Goal: Task Accomplishment & Management: Manage account settings

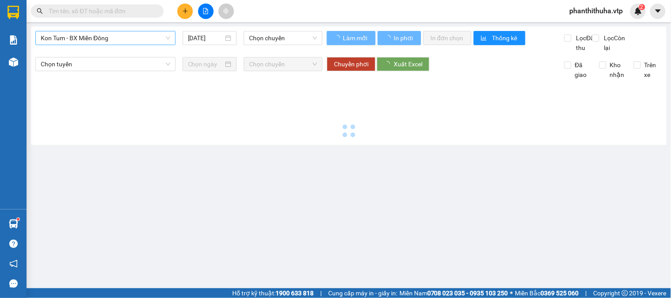
click at [119, 38] on span "Kon Tum - BX Miền Đông" at bounding box center [106, 37] width 130 height 13
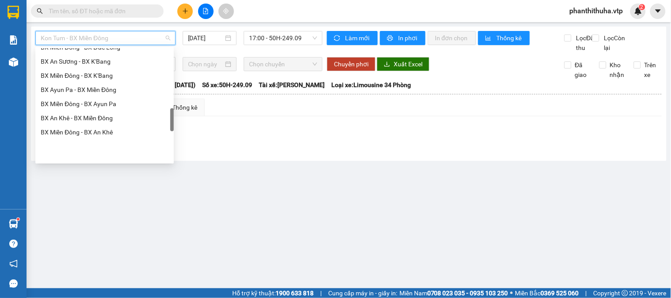
scroll to position [285, 0]
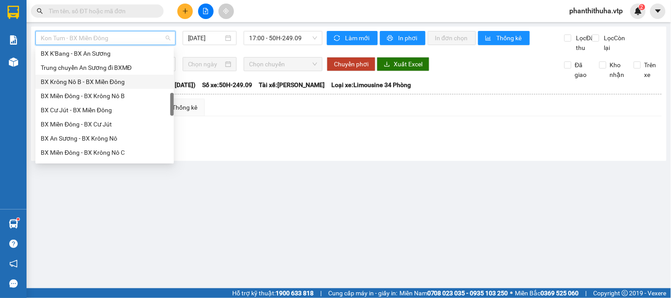
click at [88, 80] on div "BX Krông Nô B - BX Miền Đông" at bounding box center [105, 82] width 128 height 10
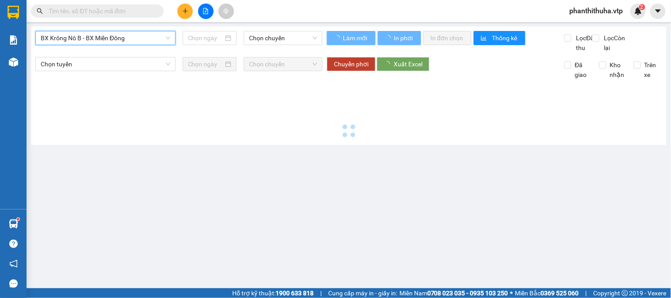
type input "[DATE]"
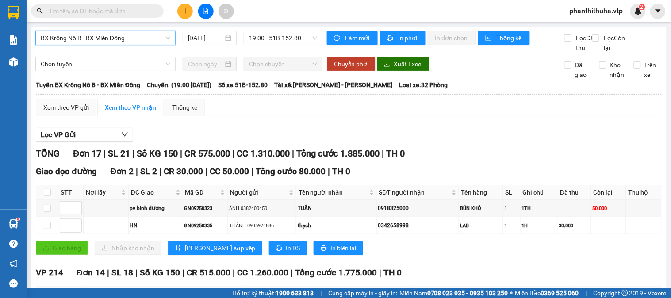
scroll to position [98, 0]
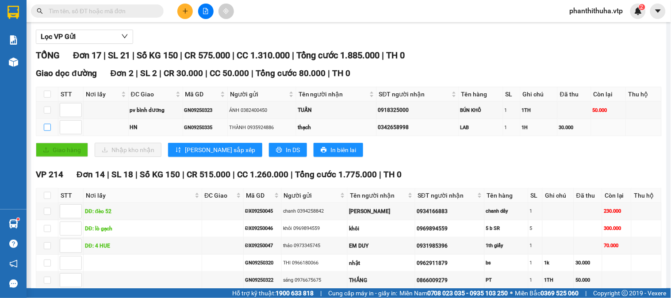
click at [46, 131] on input "checkbox" at bounding box center [47, 127] width 7 height 7
checkbox input "true"
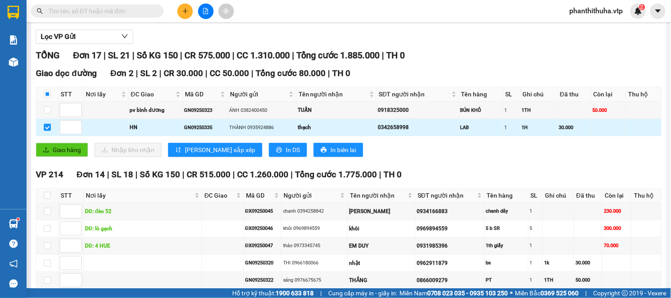
scroll to position [0, 0]
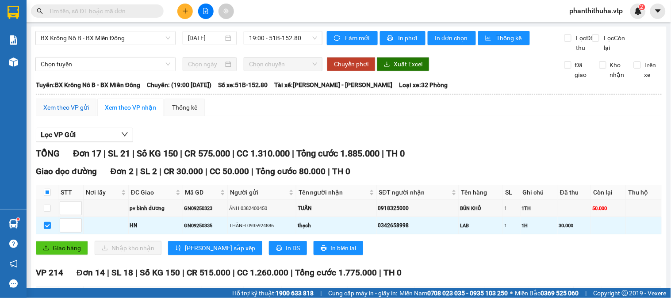
click at [55, 112] on div "Xem theo VP gửi" at bounding box center [66, 108] width 46 height 10
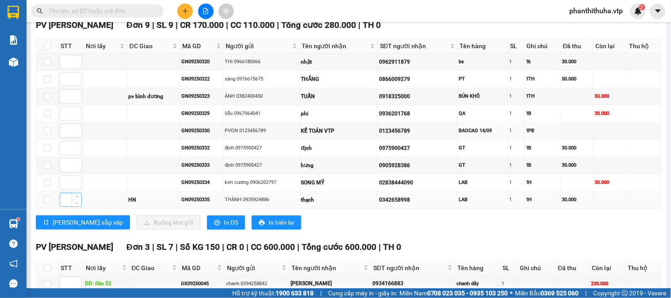
scroll to position [491, 0]
click at [49, 203] on input "checkbox" at bounding box center [47, 199] width 7 height 7
checkbox input "true"
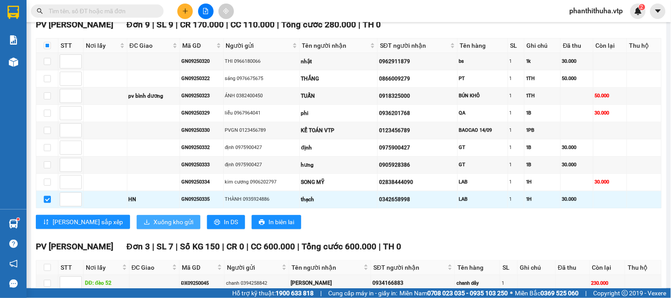
click at [153, 227] on span "Xuống kho gửi" at bounding box center [173, 222] width 40 height 10
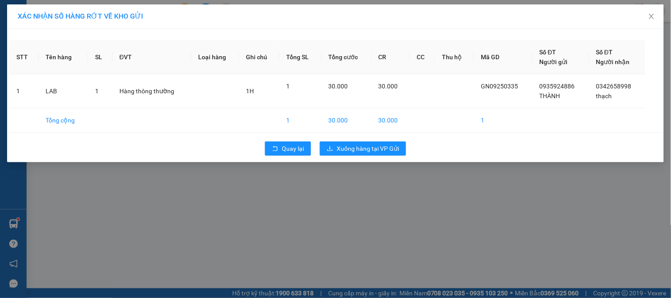
click at [393, 141] on div "Quay lại Xuống hàng tại VP Gửi" at bounding box center [335, 148] width 652 height 23
click at [390, 144] on span "Xuống hàng tại VP Gửi" at bounding box center [368, 149] width 62 height 10
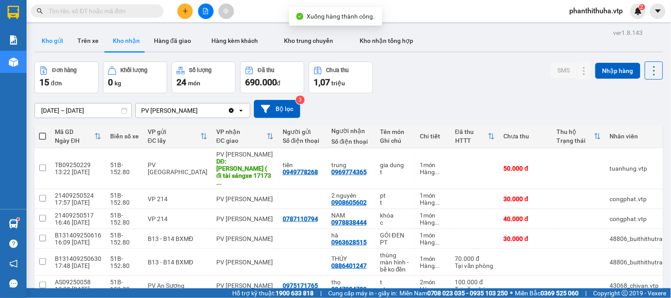
click at [61, 42] on button "Kho gửi" at bounding box center [52, 40] width 36 height 21
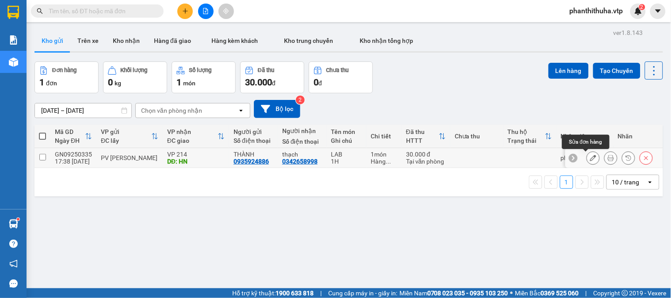
click at [590, 156] on icon at bounding box center [593, 158] width 6 height 6
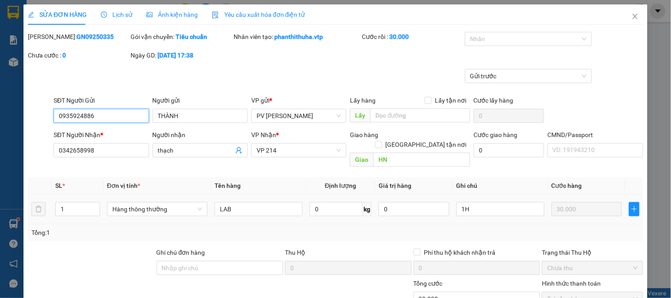
type input "1.500"
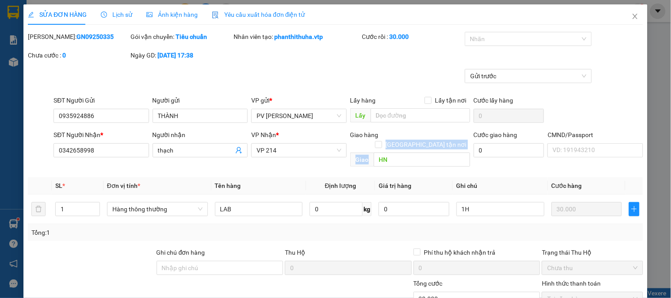
drag, startPoint x: 426, startPoint y: 140, endPoint x: 378, endPoint y: 160, distance: 52.4
click at [378, 160] on div "Giao hàng [GEOGRAPHIC_DATA] tận nơi [PERSON_NAME]" at bounding box center [410, 150] width 120 height 41
click at [412, 153] on input "HN" at bounding box center [422, 160] width 96 height 14
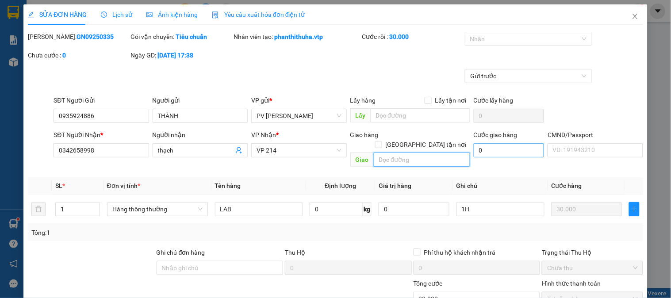
scroll to position [121, 0]
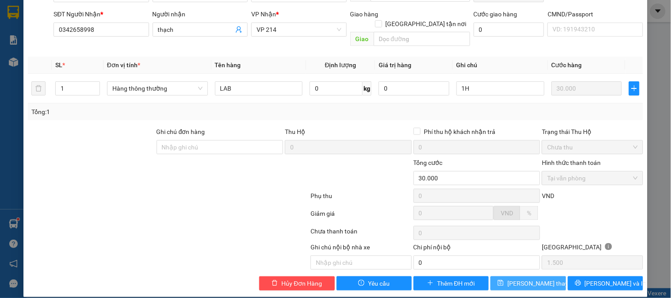
click at [534, 279] on span "[PERSON_NAME] thay đổi" at bounding box center [542, 284] width 71 height 10
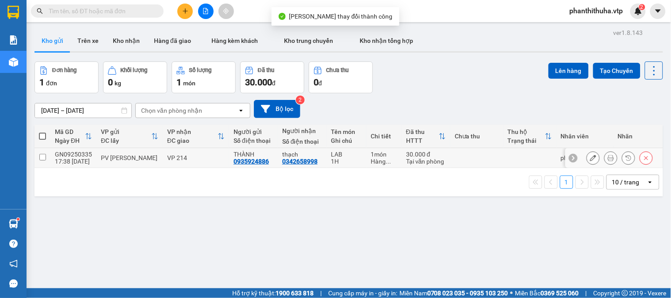
click at [40, 154] on input "checkbox" at bounding box center [42, 157] width 7 height 7
checkbox input "true"
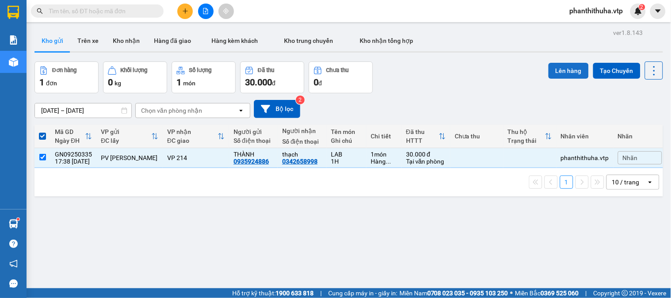
click at [551, 67] on button "Lên hàng" at bounding box center [568, 71] width 40 height 16
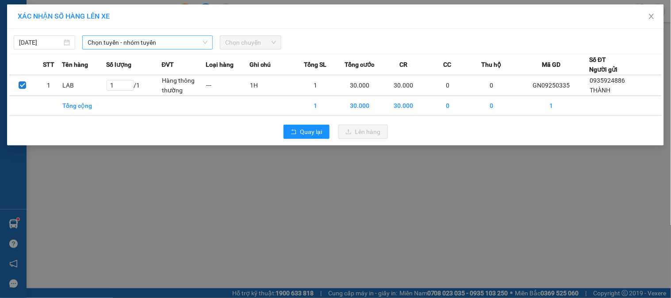
click at [178, 42] on span "Chọn tuyến - nhóm tuyến" at bounding box center [148, 42] width 120 height 13
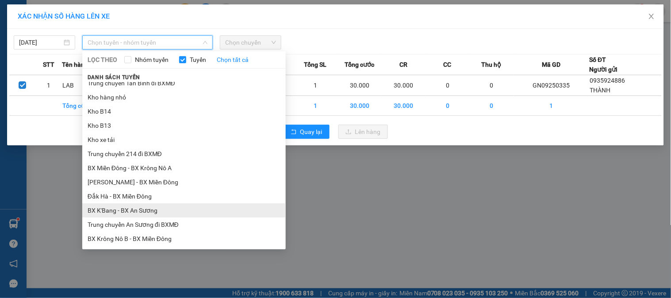
scroll to position [196, 0]
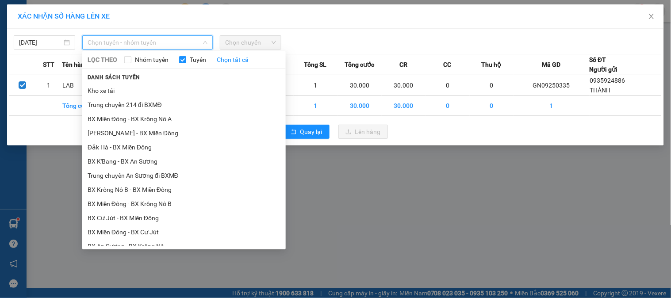
click at [139, 192] on li "BX Krông Nô B - BX Miền Đông" at bounding box center [183, 190] width 203 height 14
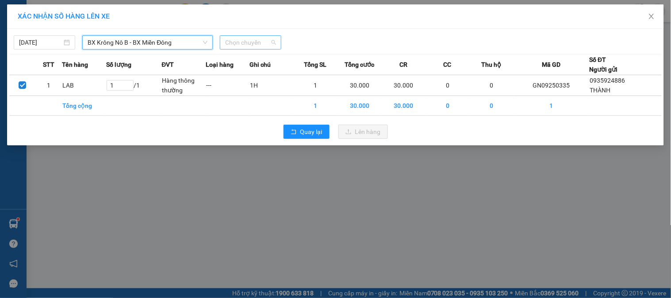
click at [250, 47] on span "Chọn chuyến" at bounding box center [250, 42] width 51 height 13
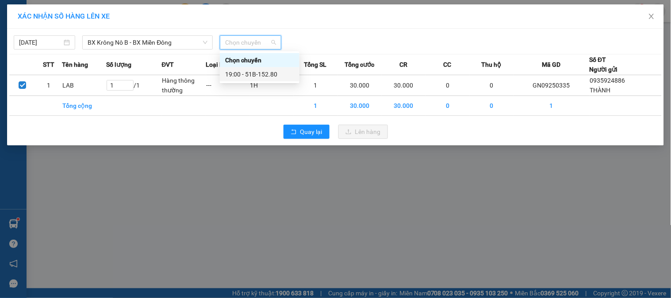
click at [257, 74] on div "19:00 - 51B-152.80" at bounding box center [259, 74] width 69 height 10
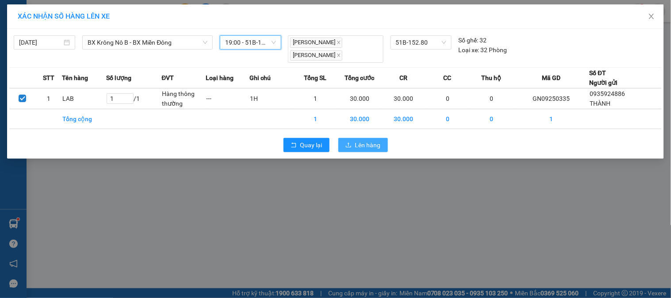
click at [356, 147] on span "Lên hàng" at bounding box center [368, 145] width 26 height 10
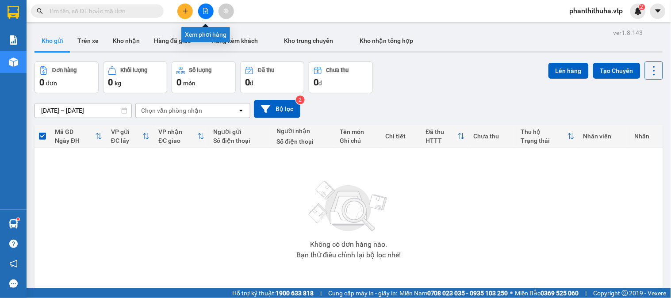
click at [201, 9] on button at bounding box center [205, 11] width 15 height 15
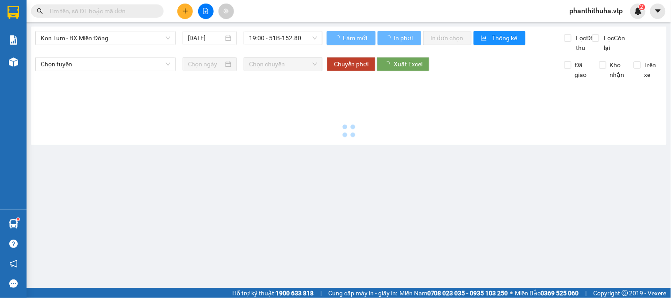
click at [107, 40] on span "Kon Tum - BX Miền Đông" at bounding box center [106, 37] width 130 height 13
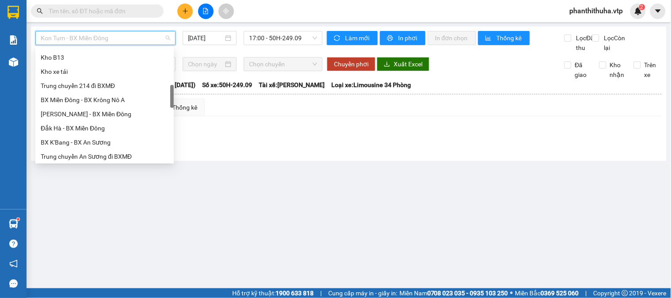
scroll to position [295, 0]
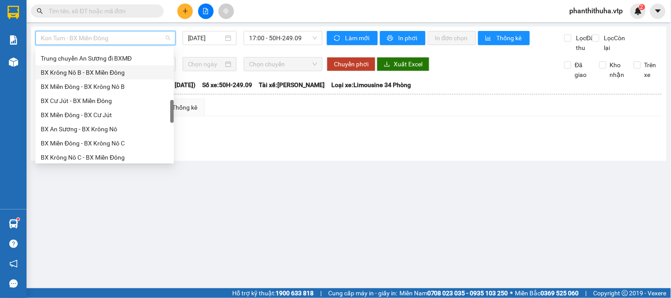
click at [88, 73] on div "BX Krông Nô B - BX Miền Đông" at bounding box center [105, 73] width 128 height 10
type input "[DATE]"
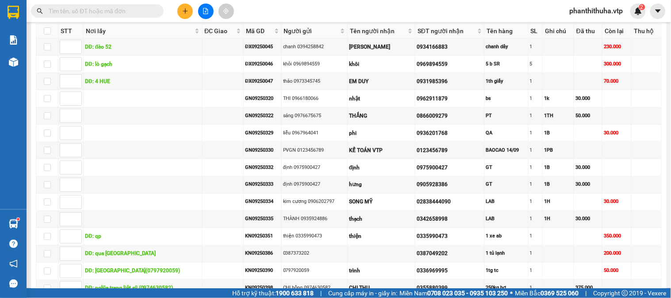
scroll to position [396, 0]
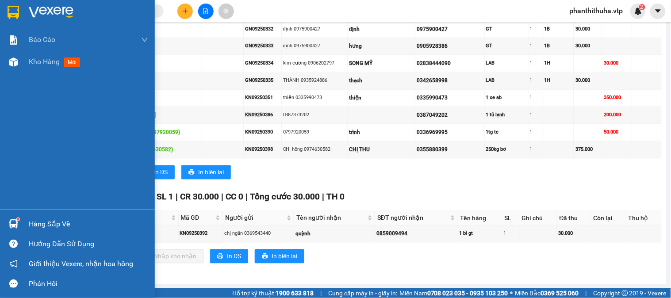
click at [58, 7] on img at bounding box center [51, 12] width 45 height 13
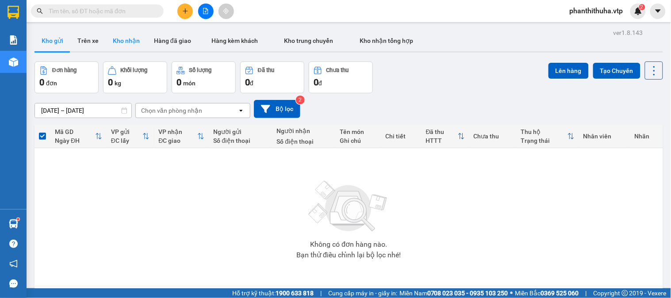
click at [118, 34] on button "Kho nhận" at bounding box center [126, 40] width 41 height 21
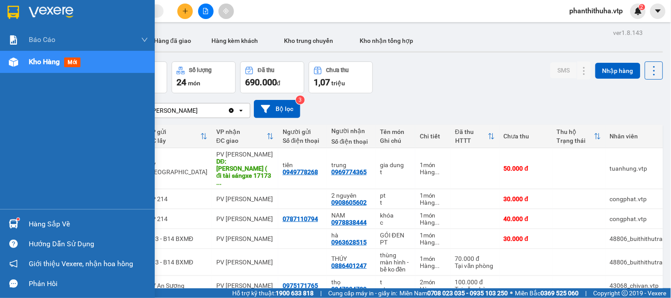
click at [52, 222] on div "Hàng sắp về" at bounding box center [88, 224] width 119 height 13
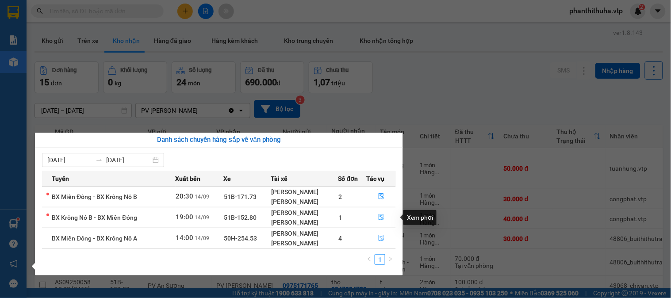
click at [382, 219] on icon "file-done" at bounding box center [381, 217] width 6 height 6
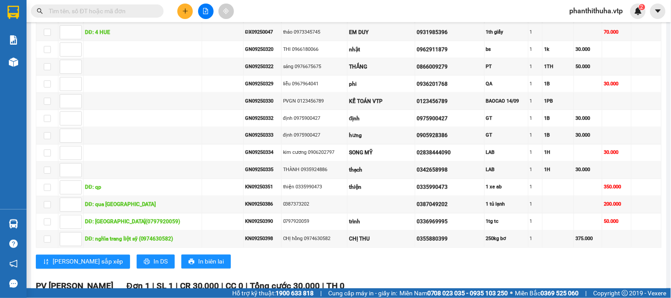
scroll to position [396, 0]
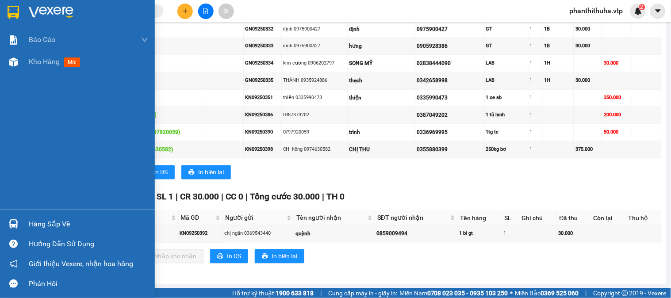
click at [20, 226] on div at bounding box center [13, 223] width 15 height 15
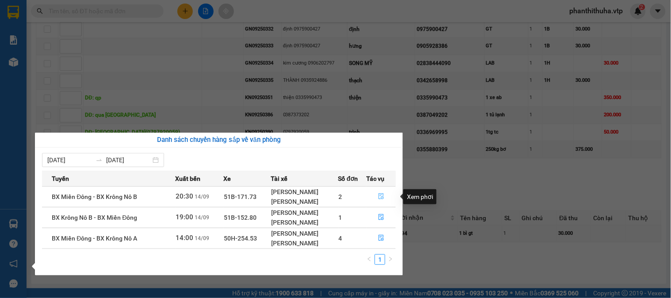
click at [383, 196] on icon "file-done" at bounding box center [381, 196] width 6 height 6
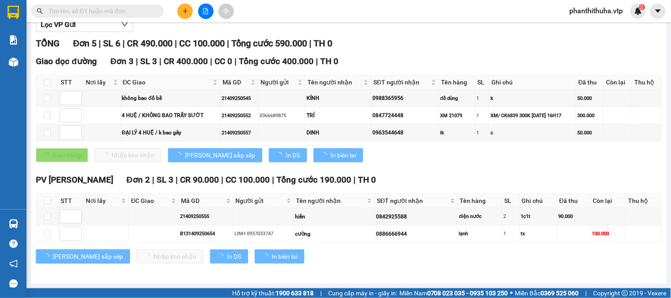
scroll to position [121, 0]
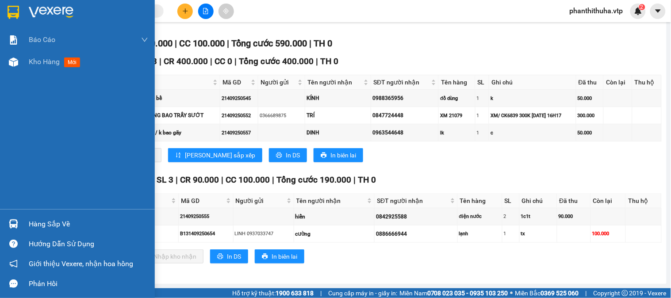
click at [51, 13] on img at bounding box center [51, 12] width 45 height 13
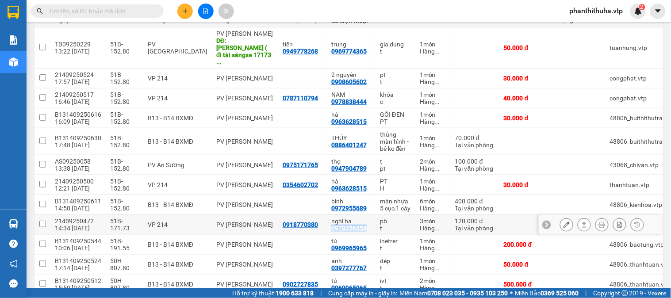
drag, startPoint x: 324, startPoint y: 215, endPoint x: 352, endPoint y: 213, distance: 27.9
click at [360, 215] on td "nghi ha 0978356556" at bounding box center [351, 225] width 49 height 20
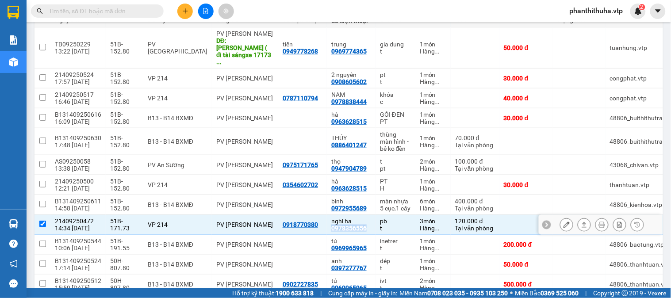
copy div "0978356556"
click at [42, 221] on input "checkbox" at bounding box center [42, 224] width 7 height 7
checkbox input "false"
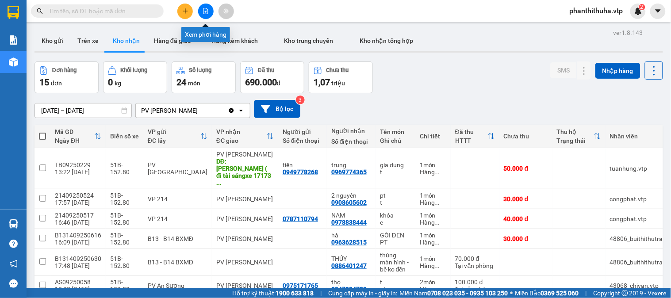
click at [203, 7] on button at bounding box center [205, 11] width 15 height 15
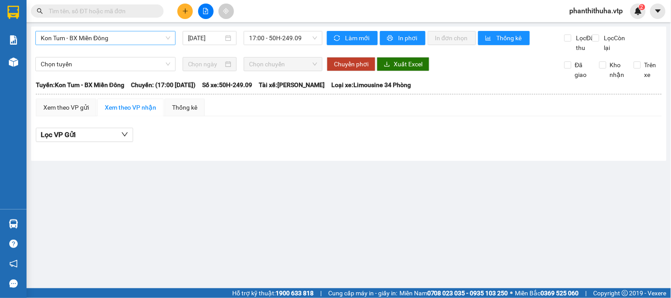
click at [150, 40] on span "Kon Tum - BX Miền Đông" at bounding box center [106, 37] width 130 height 13
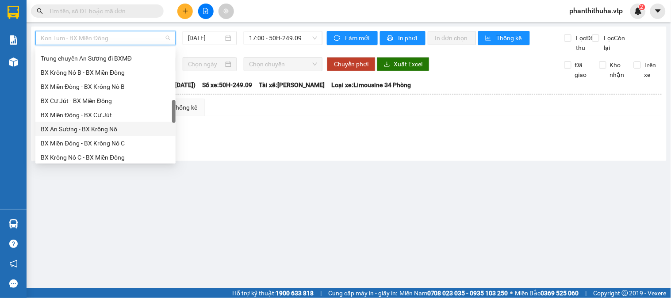
scroll to position [344, 0]
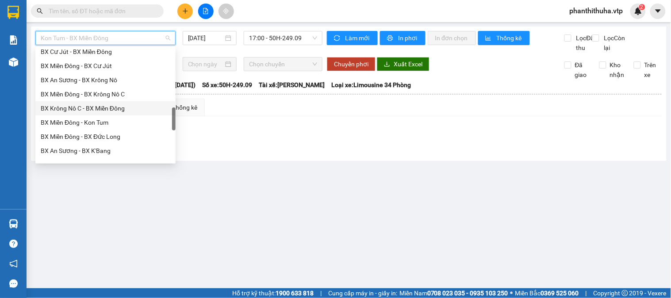
click at [87, 111] on div "BX Krông Nô C - BX Miền Đông" at bounding box center [106, 108] width 130 height 10
type input "[DATE]"
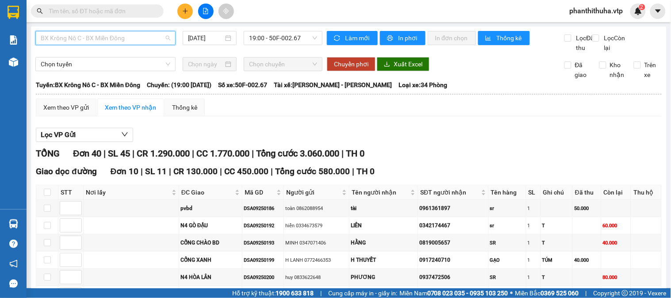
click at [130, 37] on span "BX Krông Nô C - BX Miền Đông" at bounding box center [106, 37] width 130 height 13
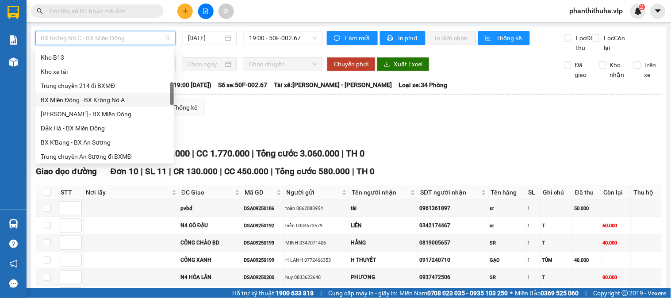
scroll to position [245, 0]
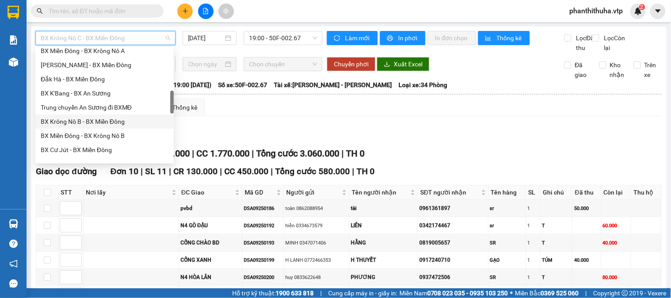
click at [94, 120] on div "BX Krông Nô B - BX Miền Đông" at bounding box center [105, 122] width 128 height 10
type input "[DATE]"
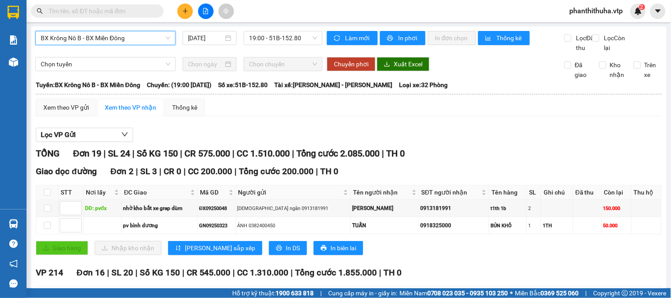
click at [131, 41] on span "BX Krông Nô B - BX Miền Đông" at bounding box center [106, 37] width 130 height 13
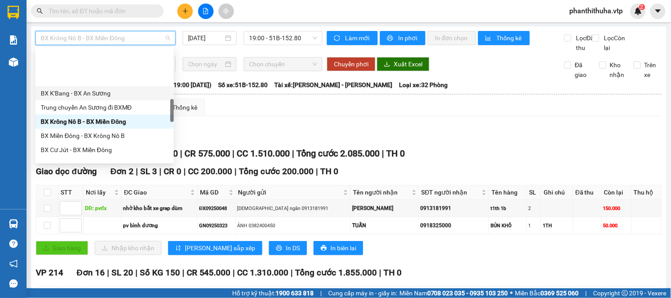
scroll to position [295, 0]
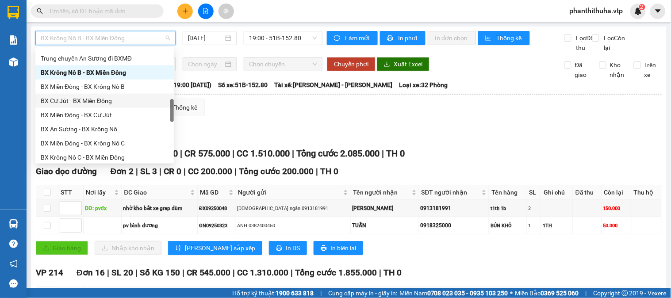
click at [90, 103] on div "BX Cư Jút - BX Miền Đông" at bounding box center [105, 101] width 128 height 10
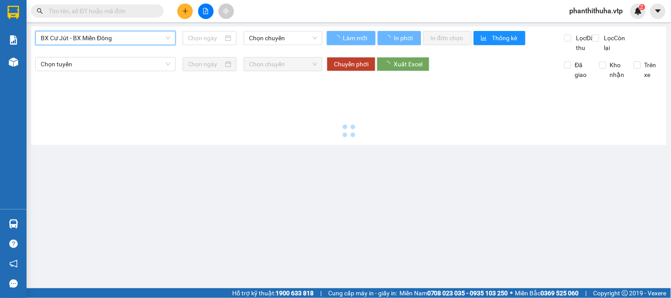
type input "[DATE]"
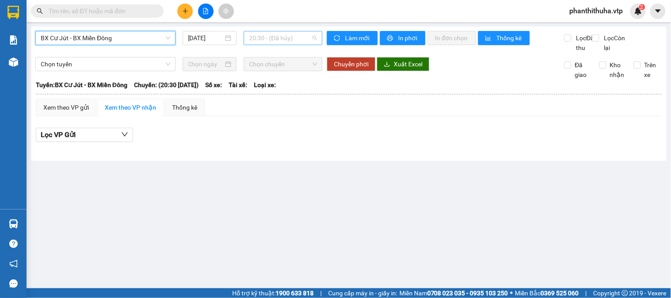
click at [285, 38] on span "20:30 - (Đã hủy)" at bounding box center [283, 37] width 68 height 13
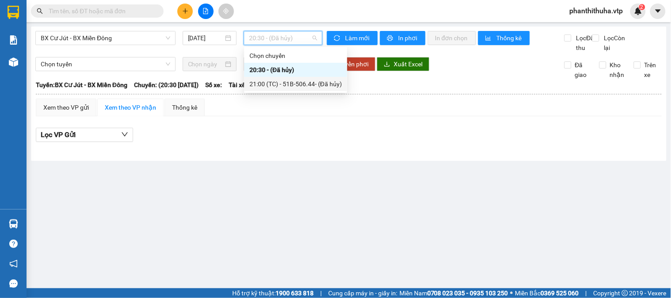
click at [280, 84] on div "21:00 (TC) - 51B-506.44 - (Đã hủy)" at bounding box center [295, 84] width 92 height 10
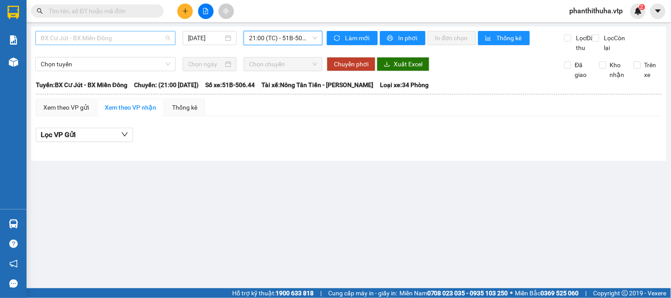
click at [147, 38] on span "BX Cư Jút - BX Miền Đông" at bounding box center [106, 37] width 130 height 13
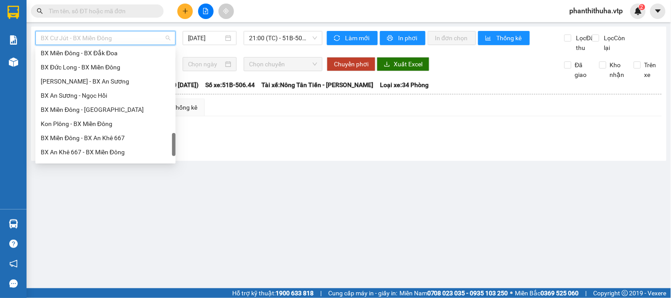
scroll to position [577, 0]
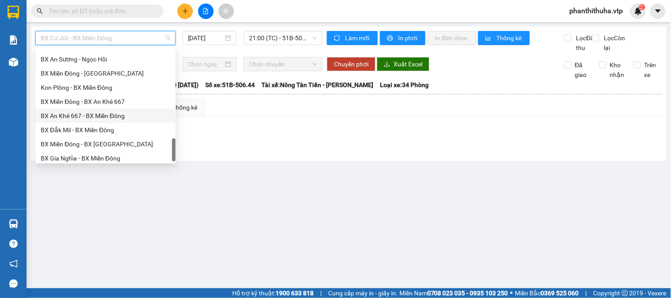
click at [86, 122] on div "BX An Khê 667 - BX Miền Đông" at bounding box center [105, 116] width 140 height 14
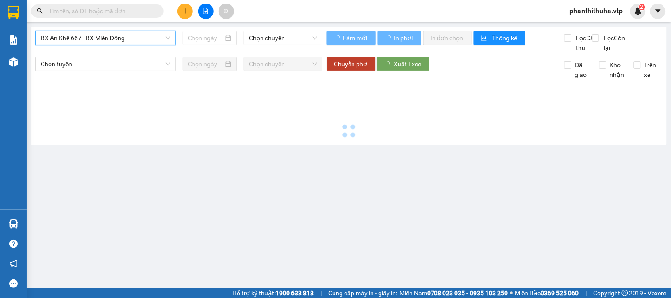
type input "[DATE]"
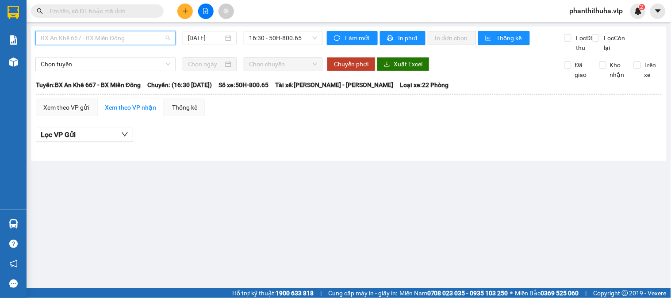
click at [123, 42] on span "BX An Khê 667 - BX Miền Đông" at bounding box center [106, 37] width 130 height 13
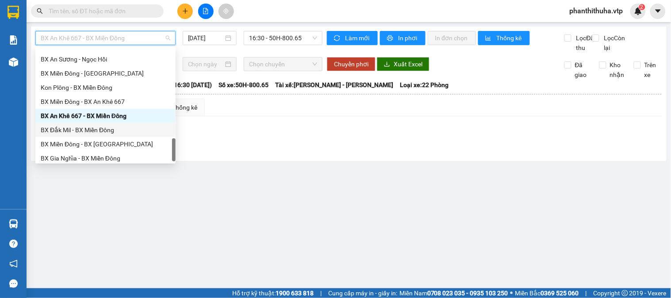
click at [107, 126] on div "BX Đắk Mil - BX Miền Đông" at bounding box center [106, 130] width 130 height 10
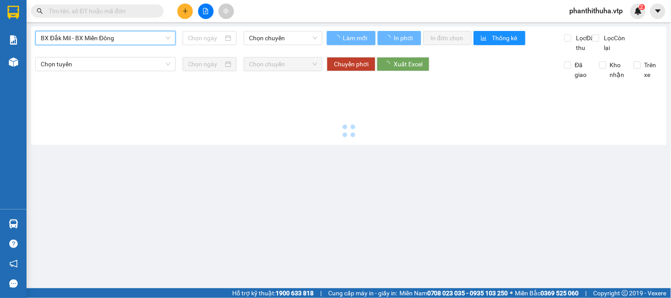
type input "[DATE]"
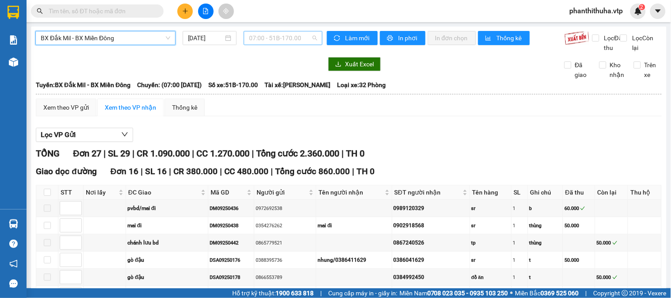
click at [302, 32] on span "07:00 - 51B-170.00" at bounding box center [283, 37] width 68 height 13
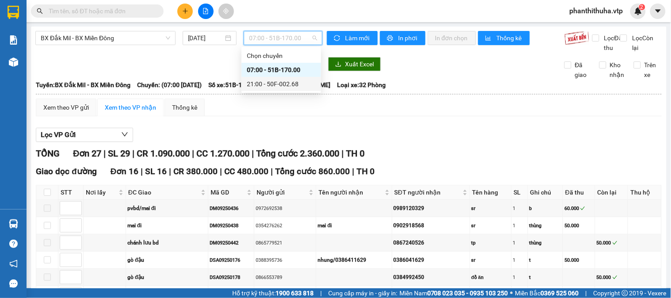
click at [276, 80] on div "21:00 - 50F-002.68" at bounding box center [281, 84] width 69 height 10
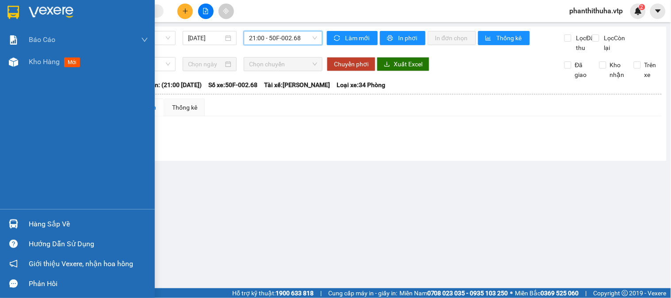
click at [45, 6] on img at bounding box center [51, 12] width 45 height 13
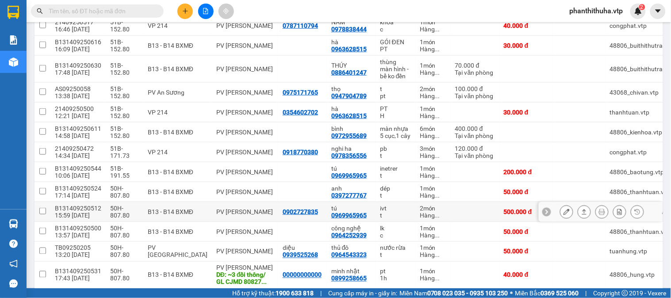
scroll to position [171, 0]
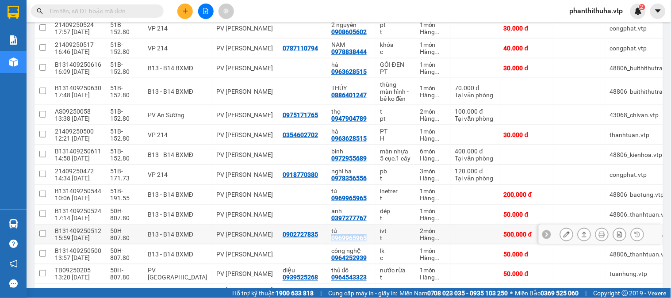
drag, startPoint x: 324, startPoint y: 223, endPoint x: 354, endPoint y: 226, distance: 29.8
click at [360, 225] on td "tú 0969965965" at bounding box center [351, 235] width 49 height 20
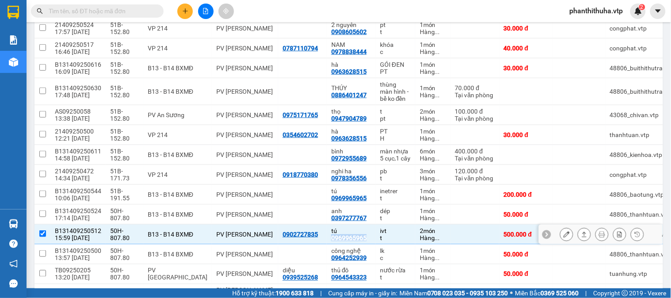
copy div "0969965965"
click at [39, 230] on input "checkbox" at bounding box center [42, 233] width 7 height 7
checkbox input "false"
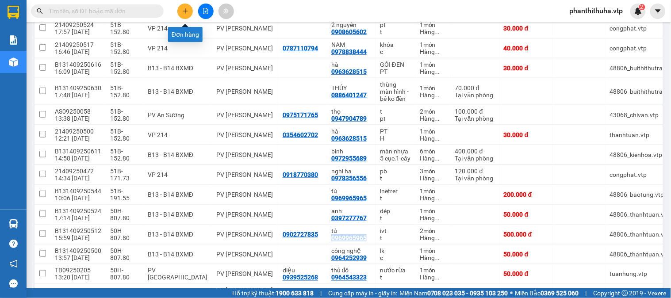
click at [180, 11] on button at bounding box center [184, 11] width 15 height 15
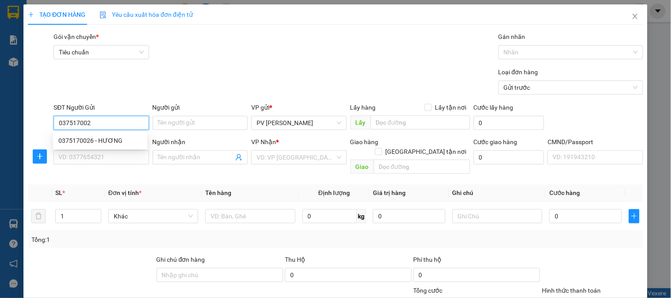
type input "0375170026"
click at [118, 140] on div "0375170026 - HƯƠNG" at bounding box center [100, 141] width 84 height 10
type input "HƯƠNG"
type input "0917365339"
type input "phương"
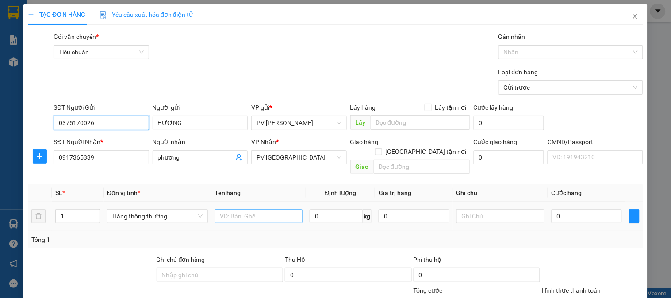
type input "0375170026"
click at [244, 211] on input "text" at bounding box center [259, 216] width 88 height 14
type input "RAUCU"
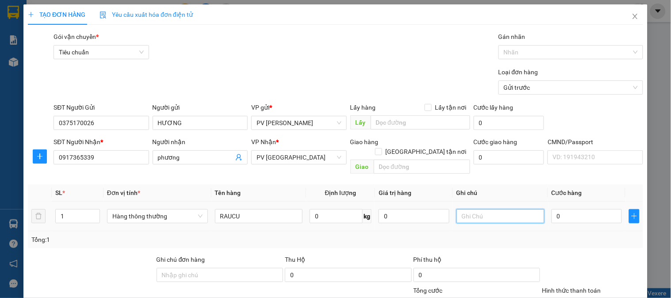
click at [485, 211] on input "text" at bounding box center [500, 216] width 88 height 14
type input "1TH"
click at [554, 209] on input "0" at bounding box center [587, 216] width 71 height 14
type input "6"
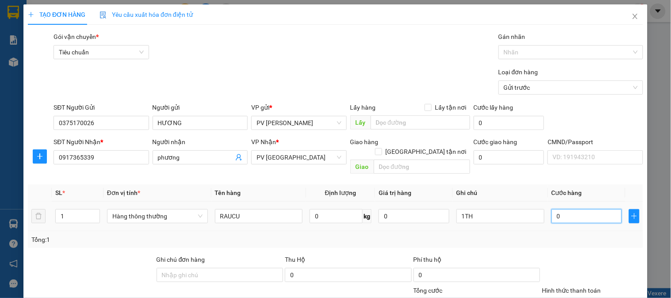
type input "6"
type input "60"
type input "6.000"
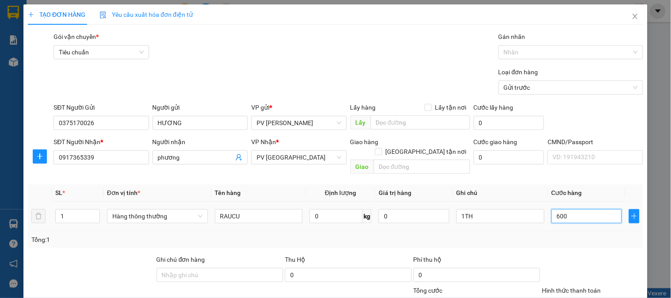
type input "6.000"
type input "60.000"
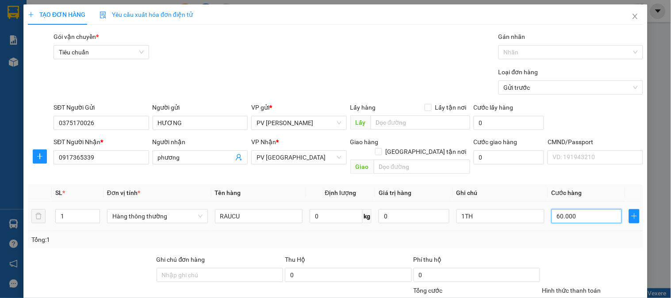
scroll to position [127, 0]
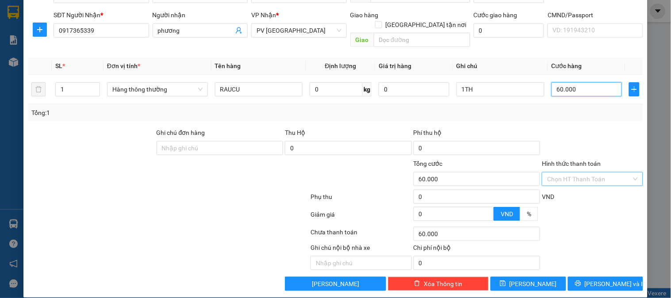
type input "60.000"
click at [599, 172] on input "Hình thức thanh toán" at bounding box center [589, 178] width 84 height 13
click at [603, 128] on div at bounding box center [592, 143] width 103 height 31
click at [598, 279] on span "[PERSON_NAME] và In" at bounding box center [616, 284] width 62 height 10
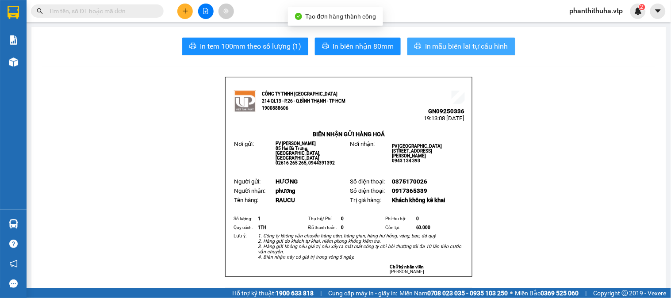
click at [478, 52] on button "In mẫu biên lai tự cấu hình" at bounding box center [461, 47] width 108 height 18
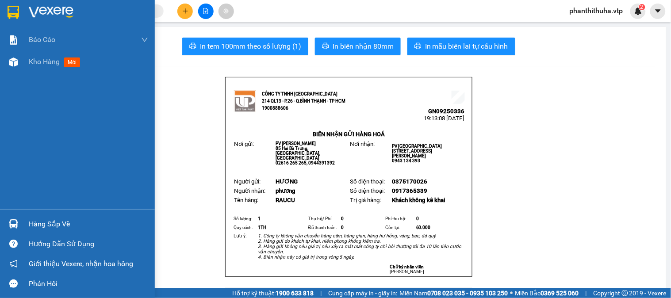
click at [38, 9] on img at bounding box center [51, 12] width 45 height 13
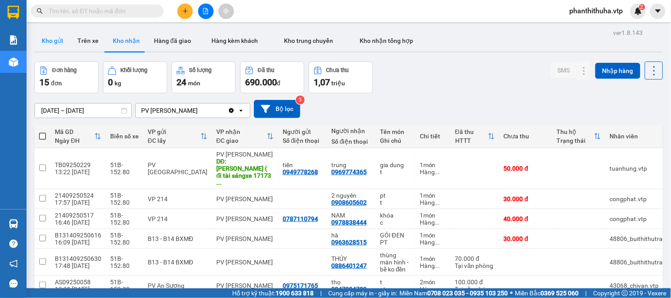
click at [46, 40] on button "Kho gửi" at bounding box center [52, 40] width 36 height 21
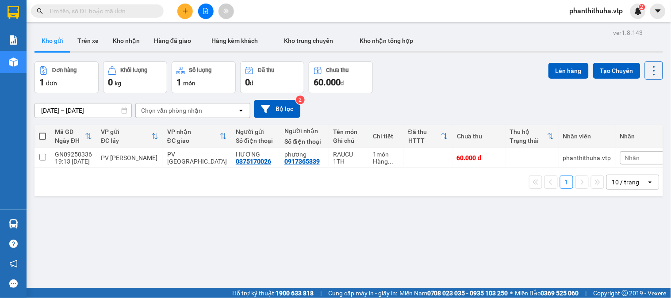
click at [45, 139] on span at bounding box center [42, 136] width 7 height 7
click at [42, 132] on input "checkbox" at bounding box center [42, 132] width 0 height 0
checkbox input "true"
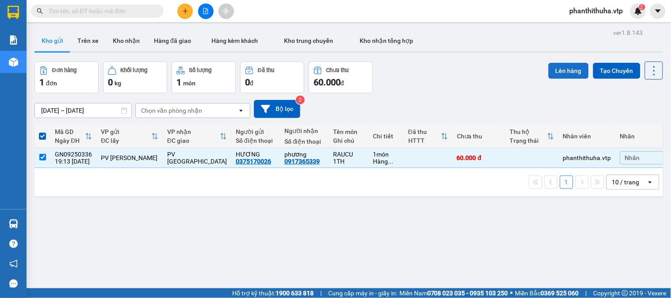
click at [556, 66] on button "Lên hàng" at bounding box center [568, 71] width 40 height 16
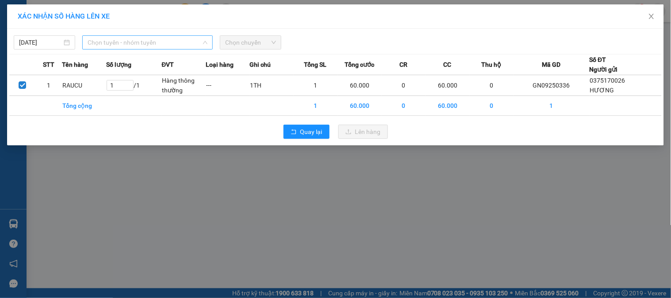
click at [161, 43] on span "Chọn tuyến - nhóm tuyến" at bounding box center [148, 42] width 120 height 13
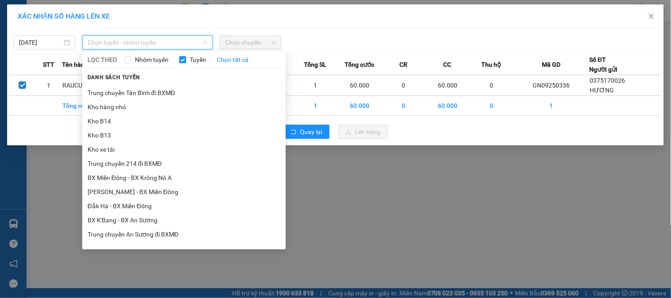
scroll to position [147, 0]
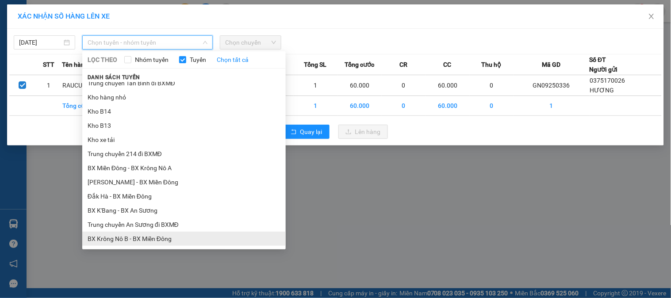
click at [138, 236] on li "BX Krông Nô B - BX Miền Đông" at bounding box center [183, 239] width 203 height 14
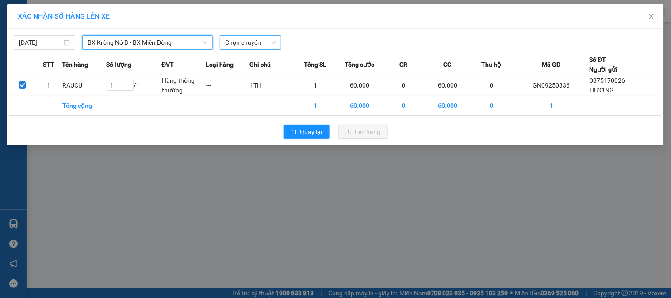
click at [249, 47] on span "Chọn chuyến" at bounding box center [250, 42] width 51 height 13
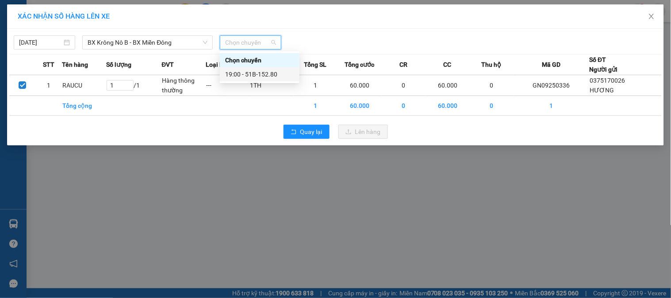
click at [249, 75] on div "19:00 - 51B-152.80" at bounding box center [259, 74] width 69 height 10
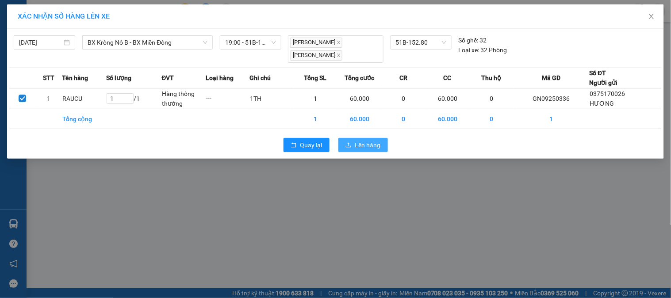
click at [368, 145] on span "Lên hàng" at bounding box center [368, 145] width 26 height 10
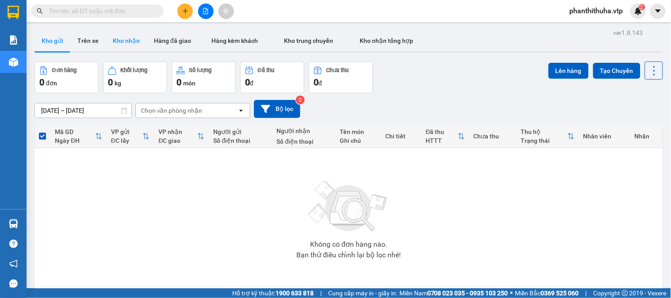
click at [128, 40] on button "Kho nhận" at bounding box center [126, 40] width 41 height 21
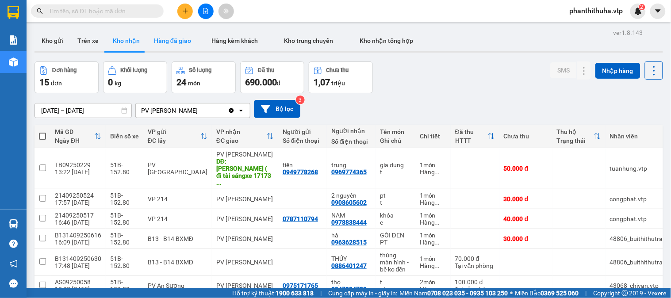
click at [174, 42] on button "Hàng đã giao" at bounding box center [172, 40] width 51 height 21
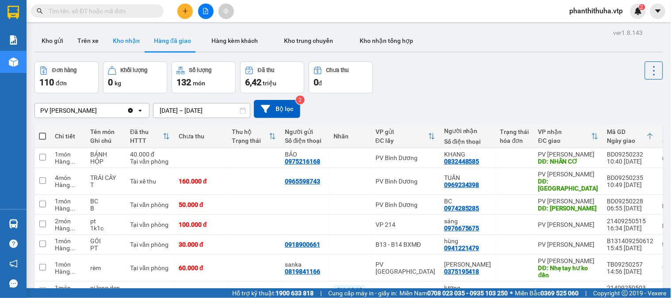
click at [120, 38] on button "Kho nhận" at bounding box center [126, 40] width 41 height 21
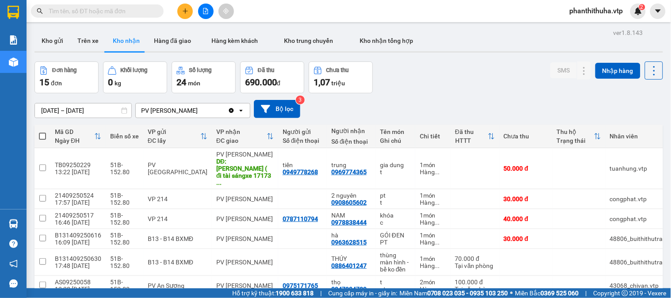
drag, startPoint x: 140, startPoint y: 10, endPoint x: 149, endPoint y: 7, distance: 9.8
click at [140, 10] on input "text" at bounding box center [101, 11] width 104 height 10
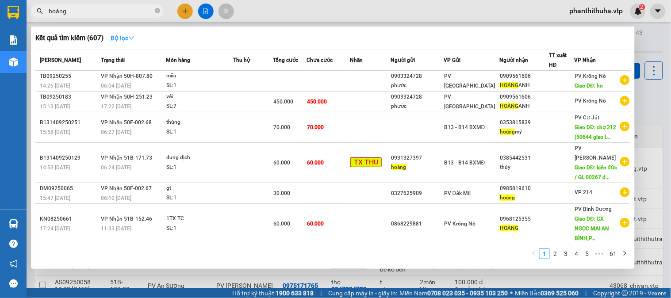
type input "hoàng"
click at [129, 41] on strong "Bộ lọc" at bounding box center [123, 37] width 24 height 7
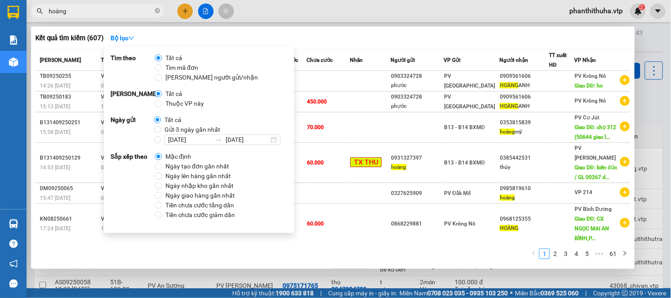
click at [170, 103] on span "Thuộc VP này" at bounding box center [185, 104] width 46 height 10
click at [162, 103] on input "Thuộc VP này" at bounding box center [158, 103] width 7 height 7
radio input "true"
radio input "false"
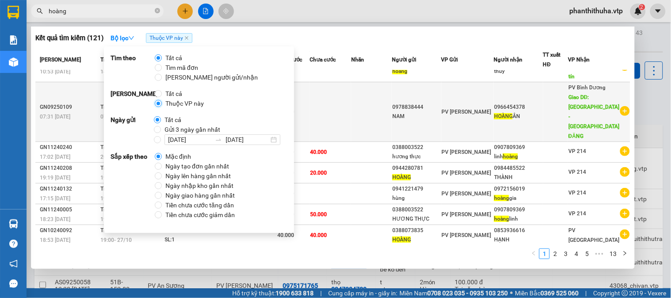
scroll to position [85, 0]
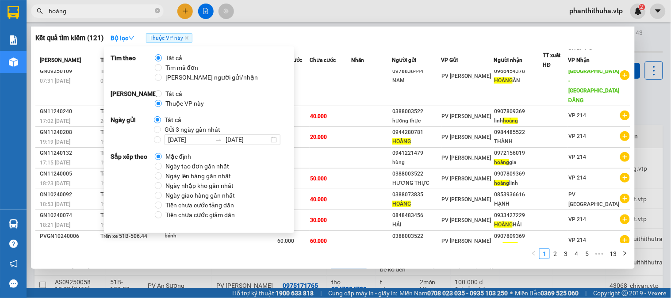
click at [171, 80] on span "[PERSON_NAME] người gửi/nhận" at bounding box center [212, 78] width 100 height 10
click at [162, 80] on input "[PERSON_NAME] người gửi/nhận" at bounding box center [158, 77] width 7 height 7
radio input "true"
radio input "false"
click at [370, 23] on div at bounding box center [335, 149] width 671 height 298
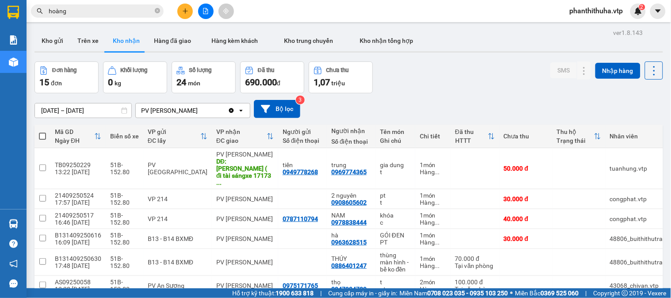
click at [108, 11] on input "hoàng" at bounding box center [101, 11] width 104 height 10
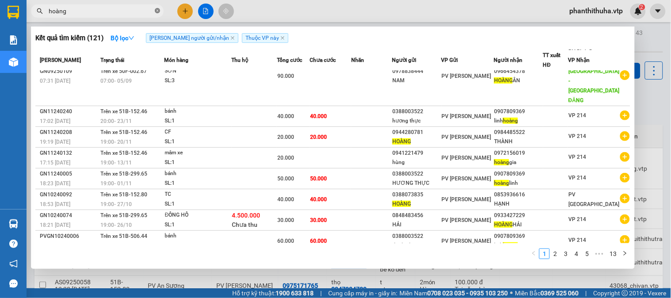
click at [160, 13] on icon "close-circle" at bounding box center [157, 10] width 5 height 5
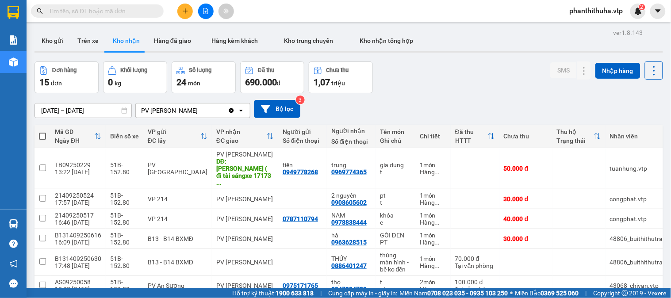
click at [149, 13] on input "text" at bounding box center [101, 11] width 104 height 10
click at [147, 8] on input "text" at bounding box center [101, 11] width 104 height 10
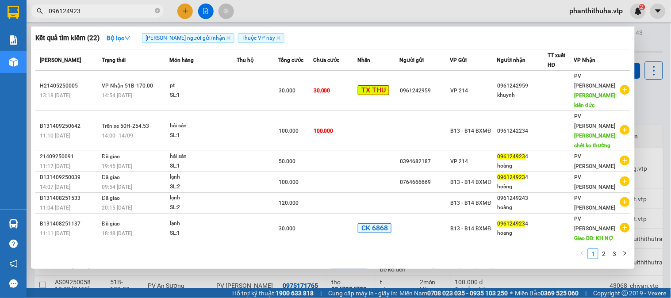
type input "0961249234"
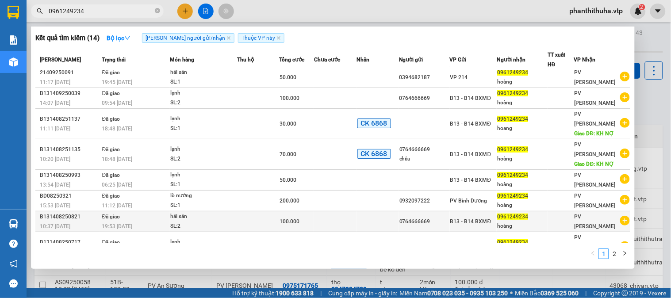
scroll to position [0, 0]
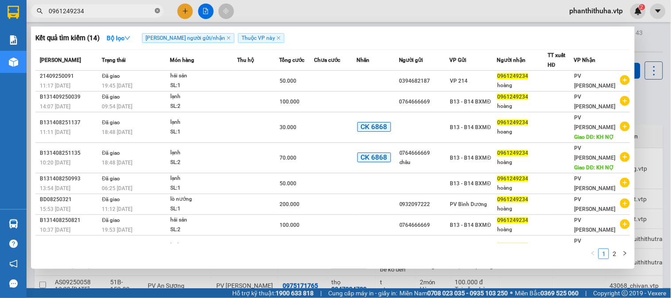
click at [158, 10] on icon "close-circle" at bounding box center [157, 10] width 5 height 5
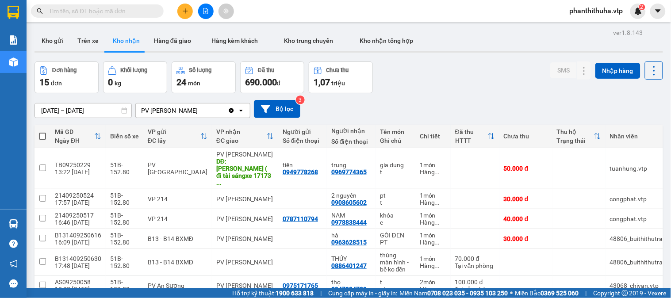
click at [135, 4] on span at bounding box center [97, 10] width 133 height 13
click at [134, 6] on input "text" at bounding box center [101, 11] width 104 height 10
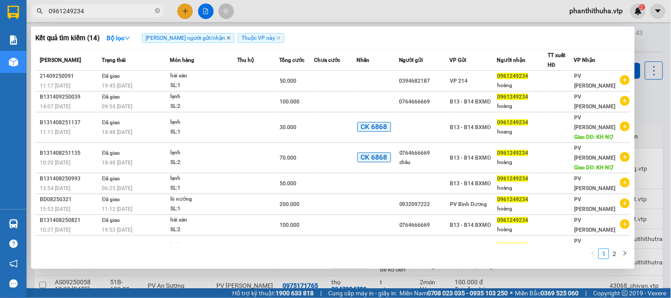
type input "0961249234"
click at [226, 38] on icon "close" at bounding box center [228, 38] width 4 height 4
click at [185, 38] on icon "close" at bounding box center [182, 38] width 4 height 4
click at [157, 12] on icon "close-circle" at bounding box center [157, 10] width 5 height 5
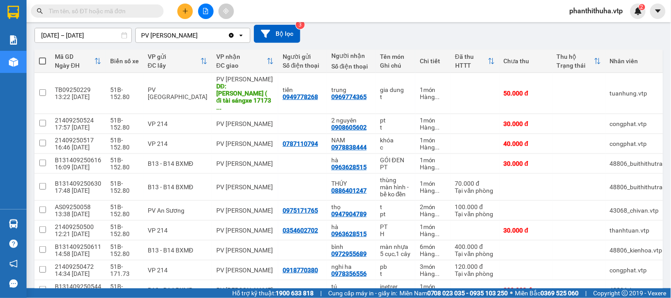
scroll to position [98, 0]
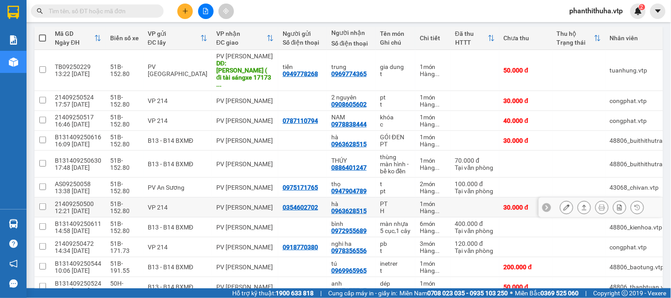
click at [563, 204] on icon at bounding box center [566, 207] width 6 height 6
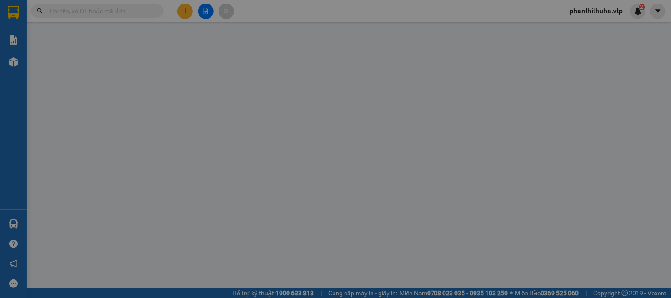
type input "1.500"
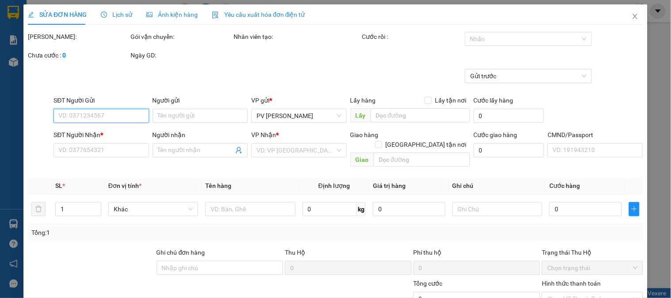
type input "0354602702"
type input "0963628515"
type input "hà"
type input "30.000"
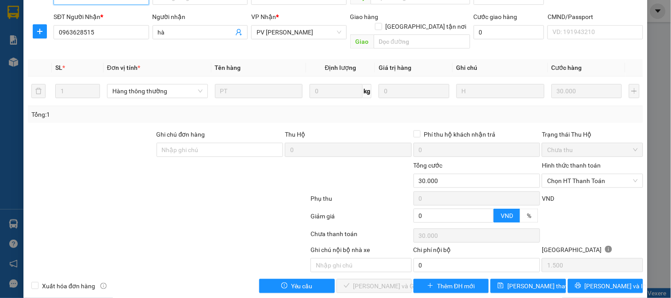
scroll to position [121, 0]
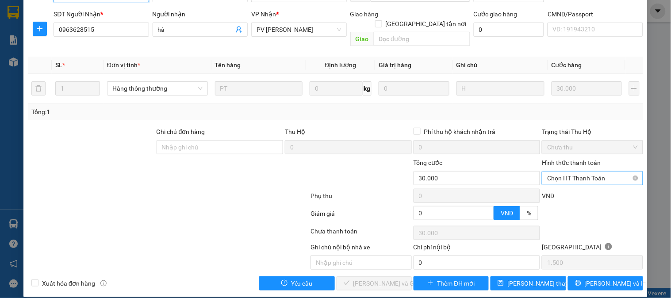
drag, startPoint x: 604, startPoint y: 169, endPoint x: 599, endPoint y: 167, distance: 5.0
click at [602, 172] on span "Chọn HT Thanh Toán" at bounding box center [592, 178] width 90 height 13
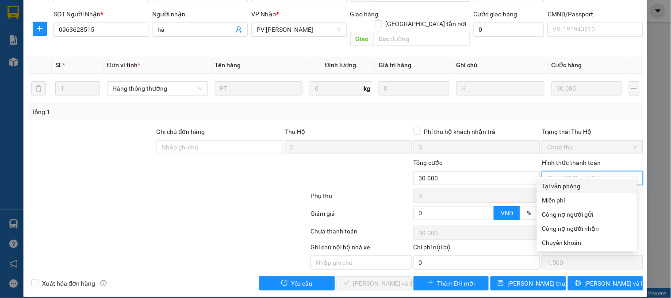
click at [569, 180] on div "Tại văn phòng" at bounding box center [587, 186] width 100 height 14
type input "0"
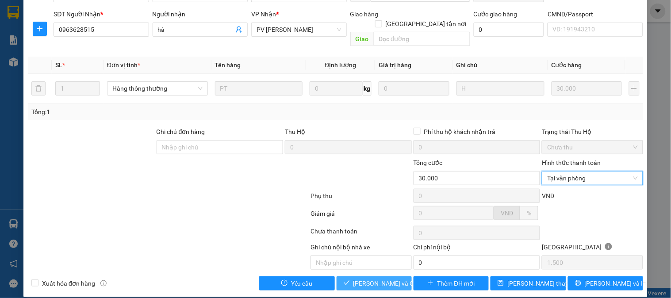
click at [388, 279] on button "[PERSON_NAME] và Giao hàng" at bounding box center [374, 283] width 75 height 14
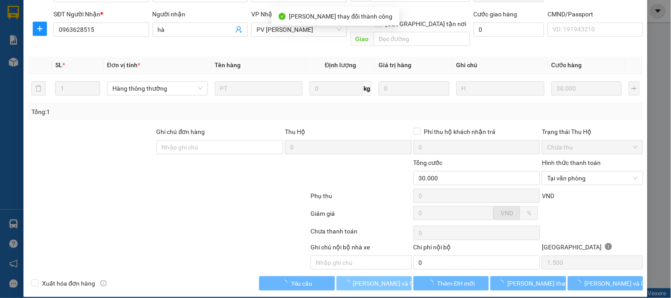
scroll to position [0, 0]
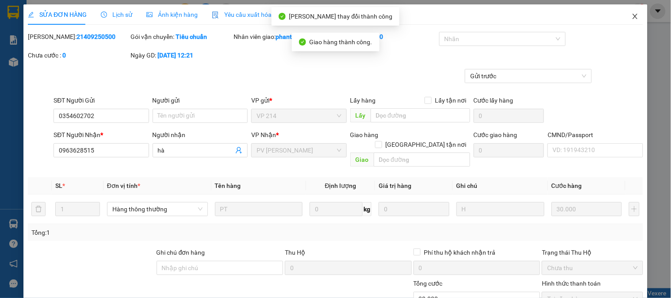
click at [632, 19] on icon "close" at bounding box center [634, 16] width 5 height 5
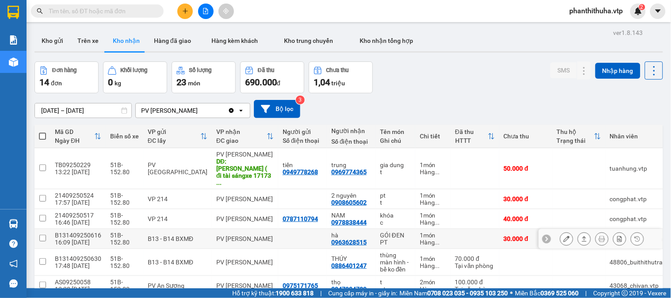
click at [561, 231] on button at bounding box center [566, 238] width 12 height 15
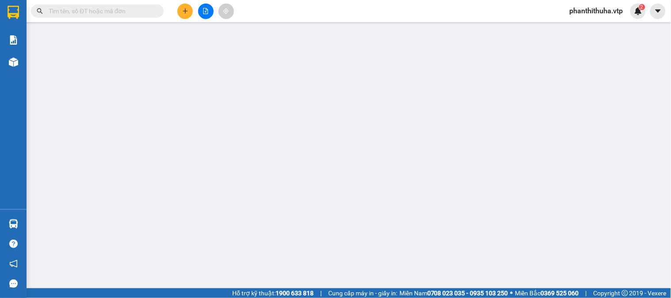
type input "0963628515"
type input "hà"
type input "30.000"
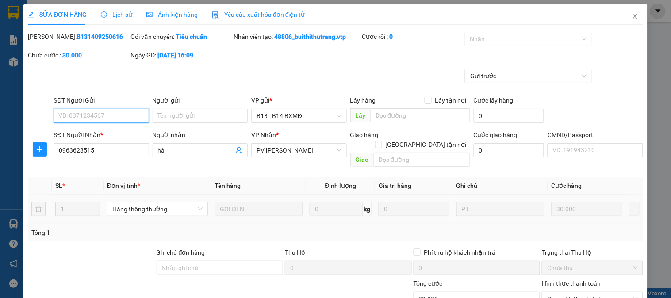
type input "1.500"
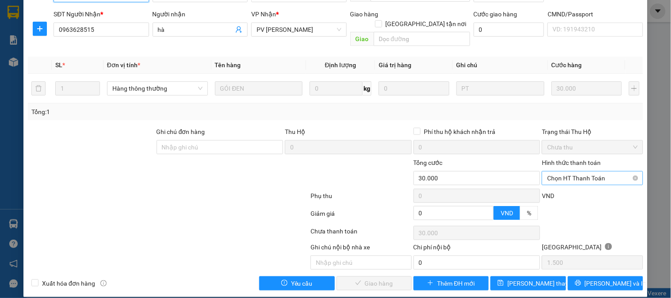
click at [560, 172] on span "Chọn HT Thanh Toán" at bounding box center [592, 178] width 90 height 13
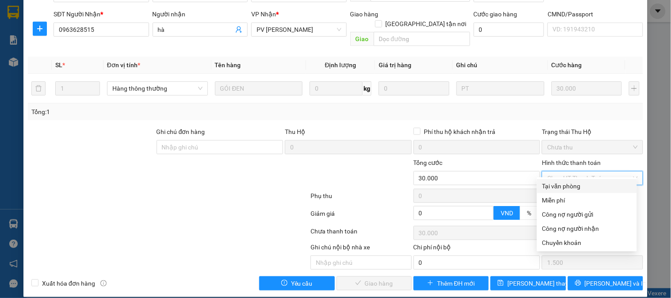
click at [556, 184] on div "Tại văn phòng" at bounding box center [586, 186] width 89 height 10
type input "0"
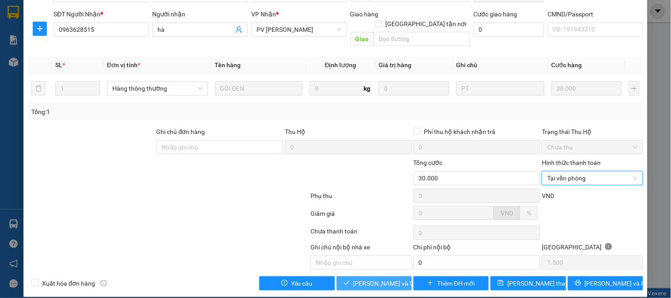
click at [387, 279] on span "[PERSON_NAME] và Giao hàng" at bounding box center [395, 284] width 85 height 10
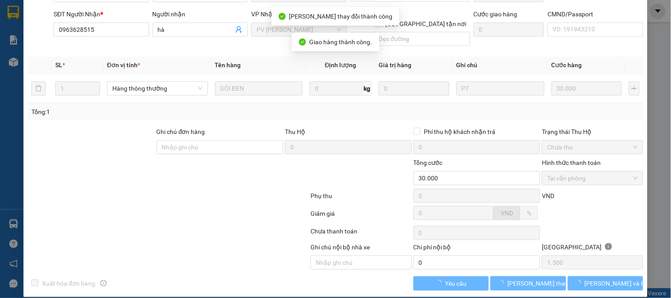
scroll to position [0, 0]
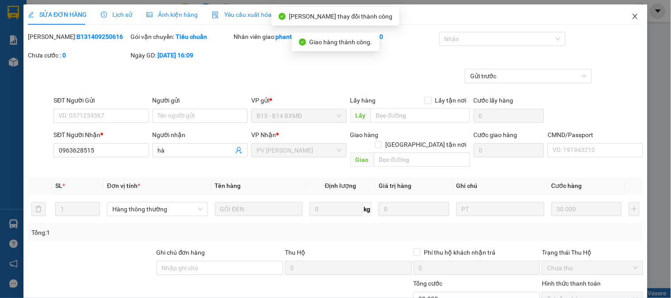
click at [632, 18] on icon "close" at bounding box center [634, 16] width 5 height 5
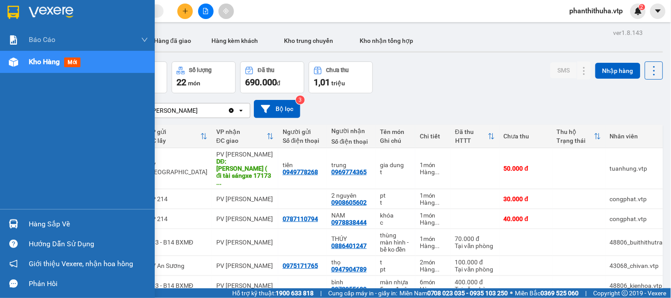
click at [49, 223] on div "Hàng sắp về" at bounding box center [88, 224] width 119 height 13
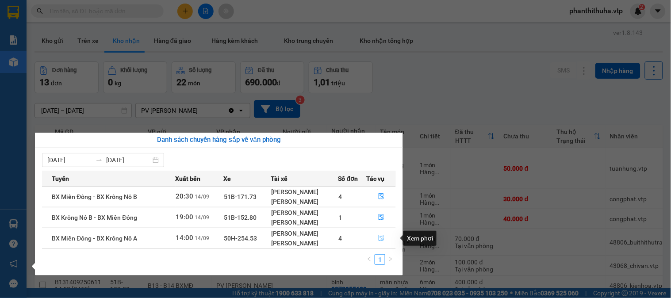
click at [379, 236] on icon "file-done" at bounding box center [381, 238] width 6 height 6
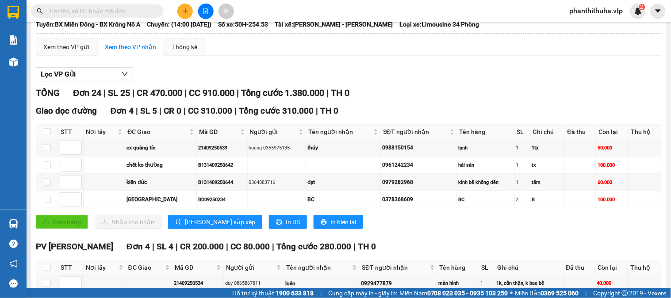
scroll to position [147, 0]
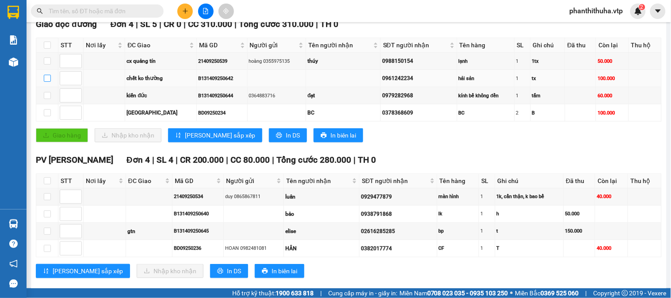
click at [45, 82] on input "checkbox" at bounding box center [47, 78] width 7 height 7
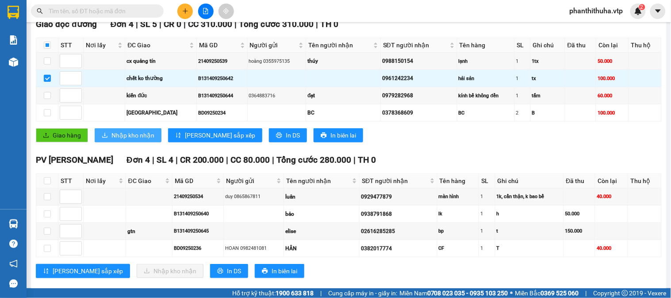
click at [140, 140] on span "Nhập kho nhận" at bounding box center [132, 135] width 43 height 10
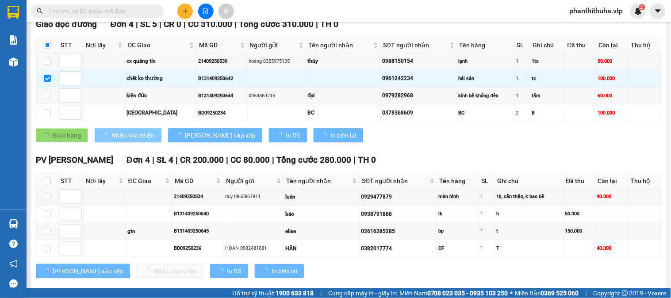
checkbox input "false"
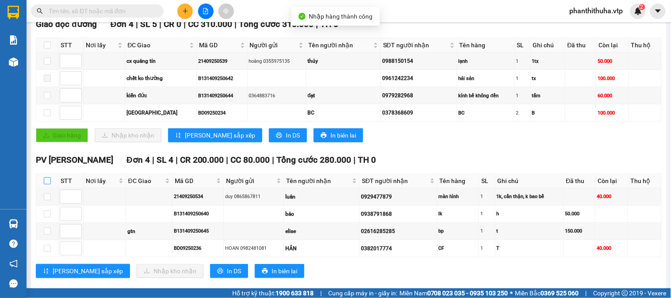
click at [49, 184] on input "checkbox" at bounding box center [47, 180] width 7 height 7
checkbox input "true"
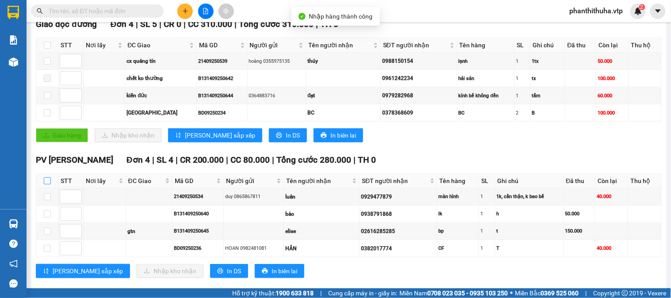
checkbox input "true"
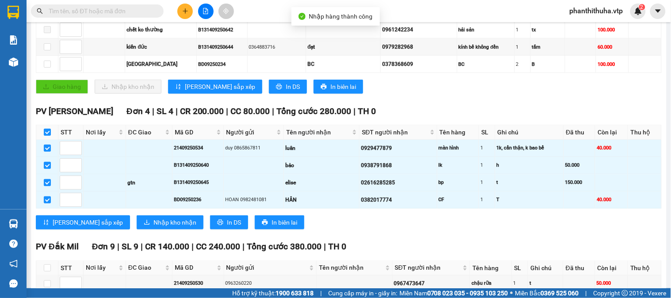
scroll to position [196, 0]
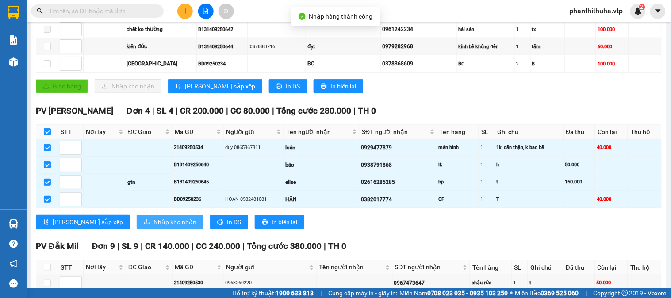
click at [153, 227] on span "Nhập kho nhận" at bounding box center [174, 222] width 43 height 10
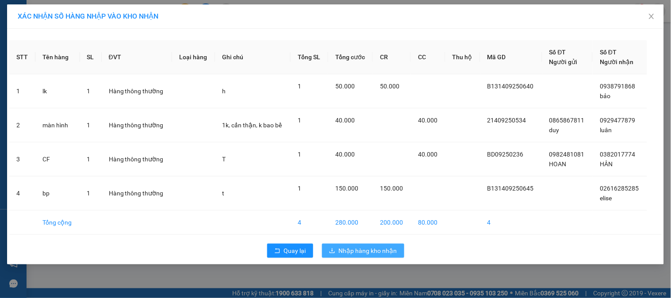
click at [364, 254] on span "Nhập hàng kho nhận" at bounding box center [368, 251] width 58 height 10
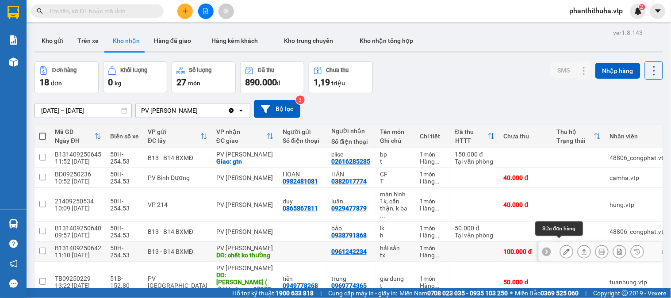
click at [563, 249] on icon at bounding box center [566, 252] width 6 height 6
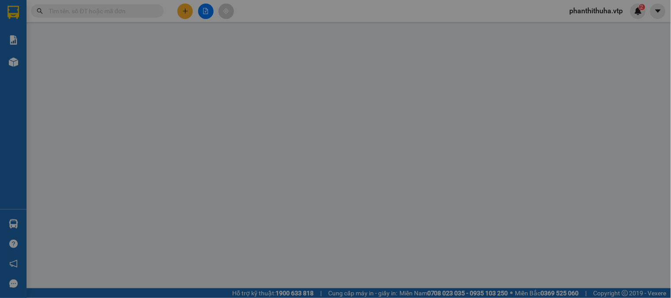
type input "0961242234"
type input "chết ko thường"
type input "100.000"
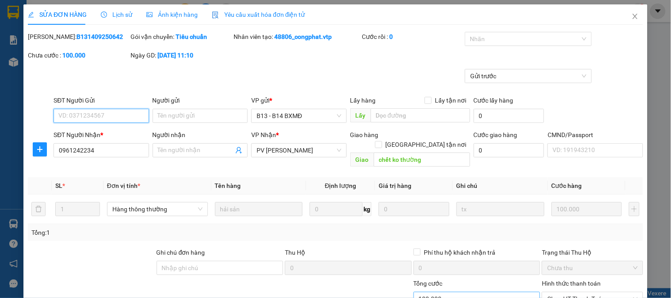
type input "5.000"
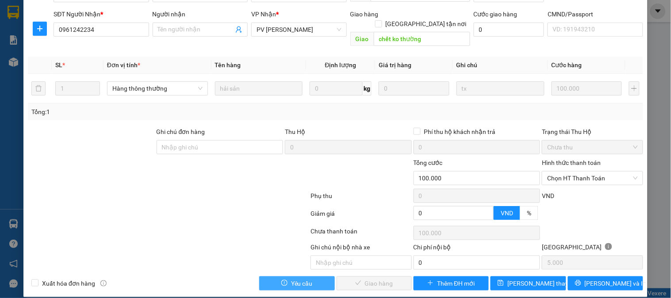
click at [316, 276] on button "Yêu cầu" at bounding box center [296, 283] width 75 height 14
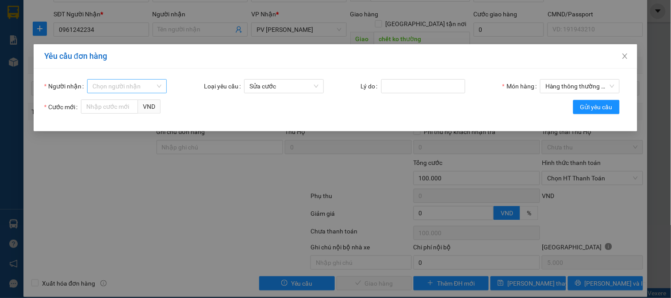
click at [137, 87] on input "Người nhận" at bounding box center [123, 86] width 63 height 13
type input "than"
click at [142, 102] on div "thang.vtp" at bounding box center [127, 104] width 69 height 10
click at [115, 100] on input "Cước mới" at bounding box center [109, 107] width 57 height 14
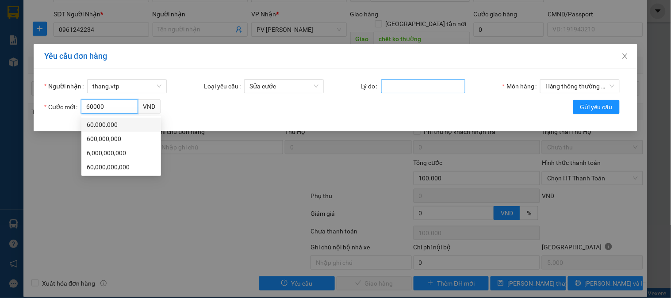
type input "60000"
click at [419, 86] on input "Lý do" at bounding box center [423, 86] width 84 height 14
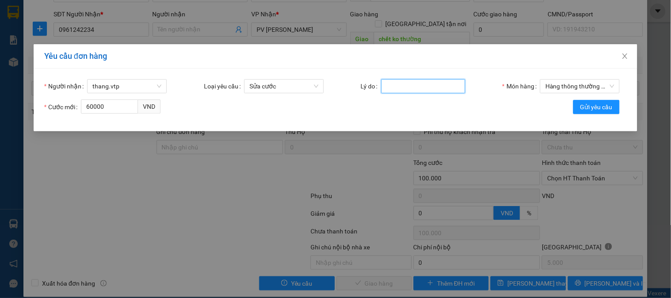
type input "b"
type input "c"
type input "cước gấp đôi bth ạ"
click at [594, 109] on span "Gửi yêu cầu" at bounding box center [596, 107] width 32 height 10
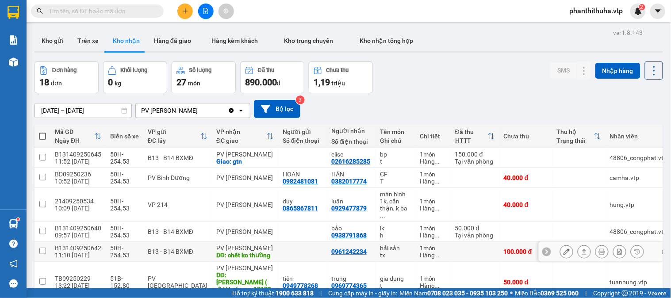
click at [563, 249] on icon at bounding box center [566, 252] width 6 height 6
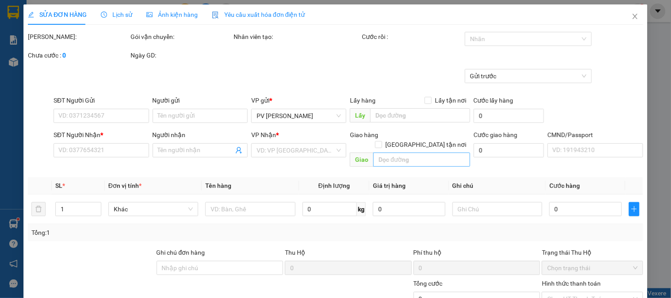
type input "0961242234"
type input "chết ko thường"
type input "100.000"
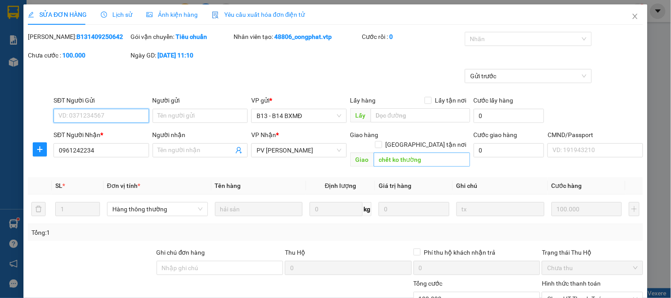
type input "5.000"
click at [114, 11] on span "Lịch sử" at bounding box center [116, 14] width 31 height 7
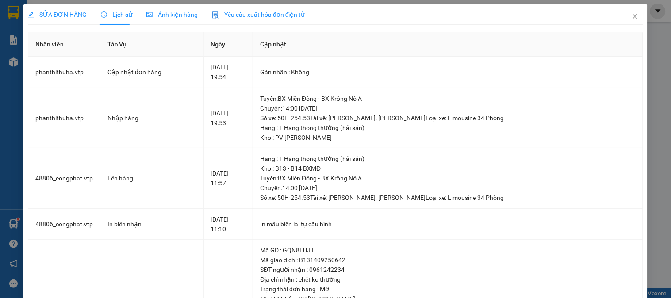
click at [162, 19] on div "Ảnh kiện hàng" at bounding box center [171, 15] width 51 height 10
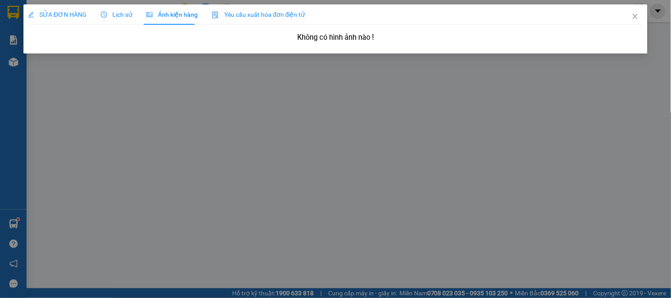
click at [103, 17] on icon "clock-circle" at bounding box center [104, 14] width 6 height 6
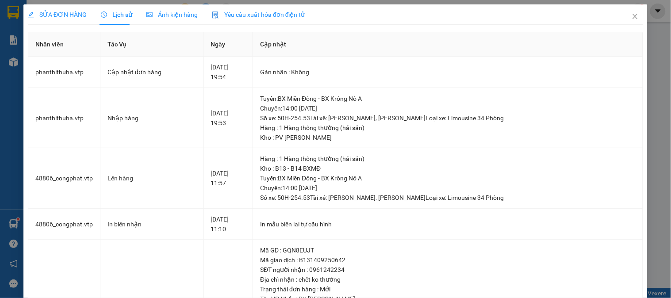
click at [78, 11] on span "SỬA ĐƠN HÀNG" at bounding box center [57, 14] width 59 height 7
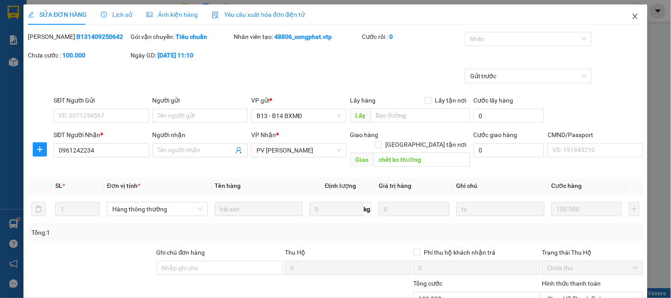
click at [632, 18] on icon "close" at bounding box center [634, 16] width 5 height 5
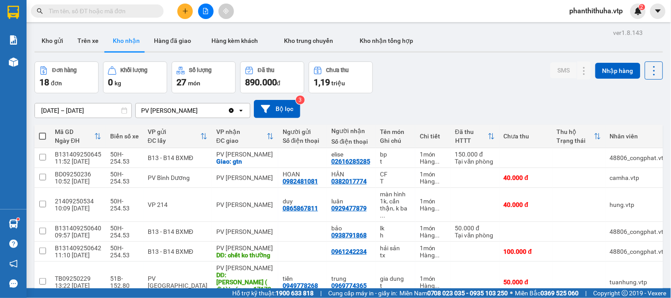
scroll to position [49, 0]
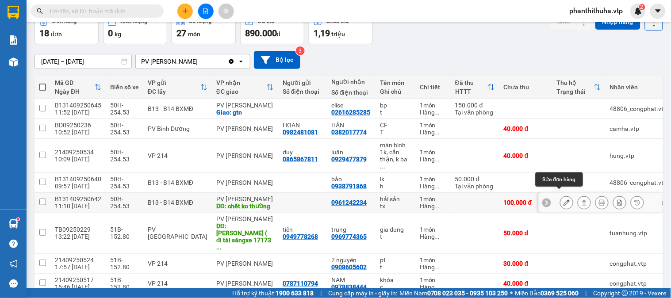
click at [563, 199] on icon at bounding box center [566, 202] width 6 height 6
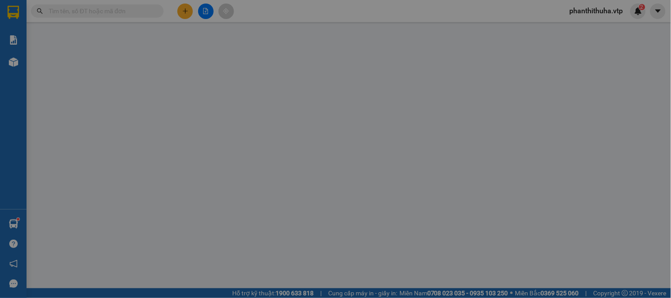
type input "0961242234"
type input "chết ko thường"
type input "100.000"
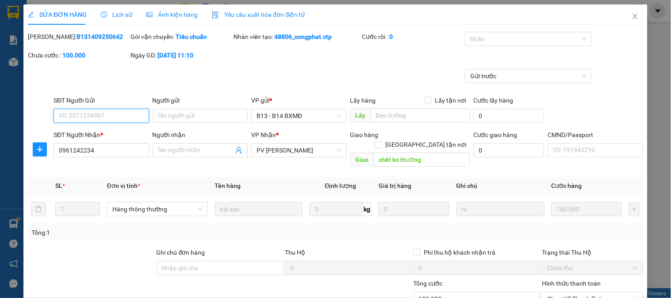
type input "5.000"
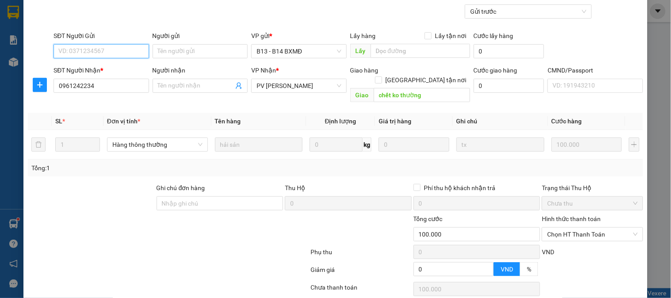
scroll to position [121, 0]
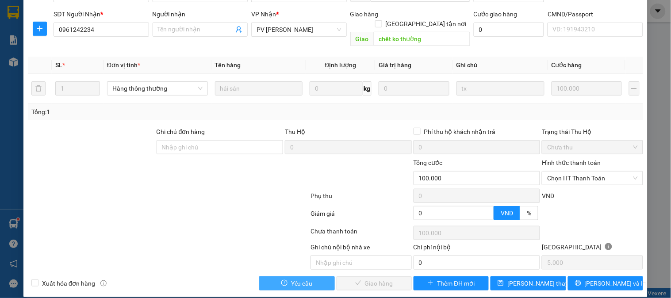
click at [295, 279] on span "Yêu cầu" at bounding box center [302, 284] width 22 height 10
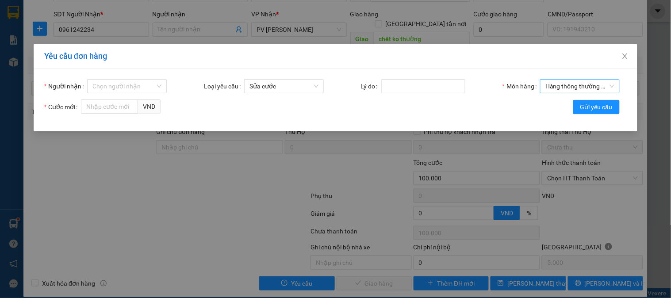
click at [571, 82] on span "Hàng thông thường - hải sản" at bounding box center [579, 86] width 69 height 13
click at [627, 57] on icon "close" at bounding box center [624, 56] width 7 height 7
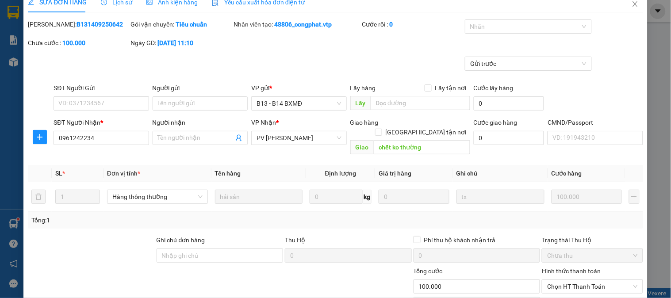
scroll to position [0, 0]
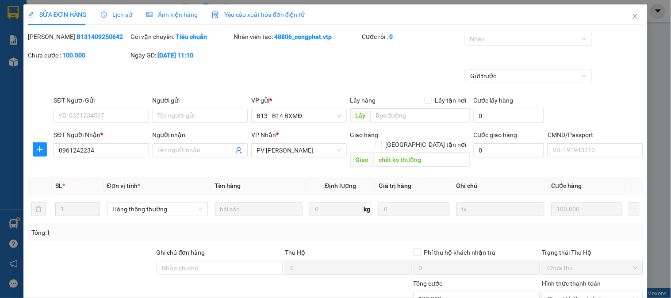
click at [253, 21] on div "Yêu cầu xuất hóa đơn điện tử" at bounding box center [258, 14] width 93 height 20
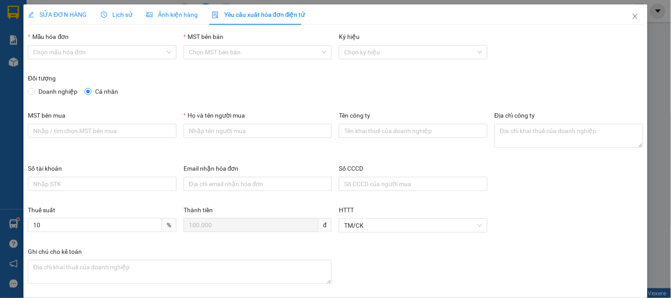
click at [178, 11] on span "Ảnh kiện hàng" at bounding box center [171, 14] width 51 height 7
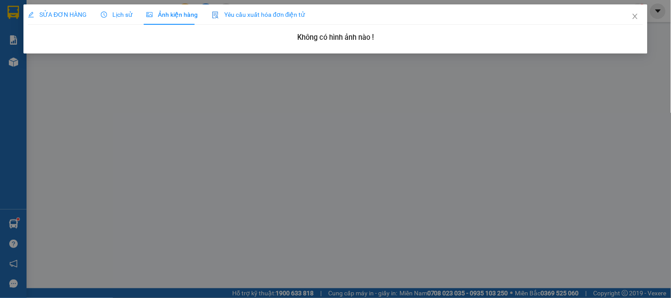
click at [121, 11] on span "Lịch sử" at bounding box center [116, 14] width 31 height 7
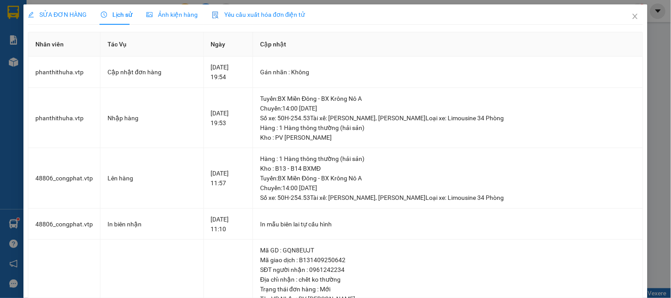
click at [69, 17] on span "SỬA ĐƠN HÀNG" at bounding box center [57, 14] width 59 height 7
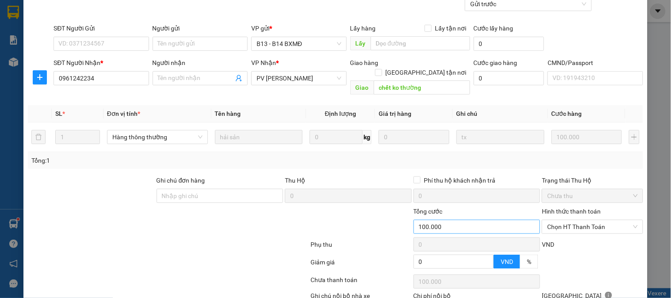
scroll to position [121, 0]
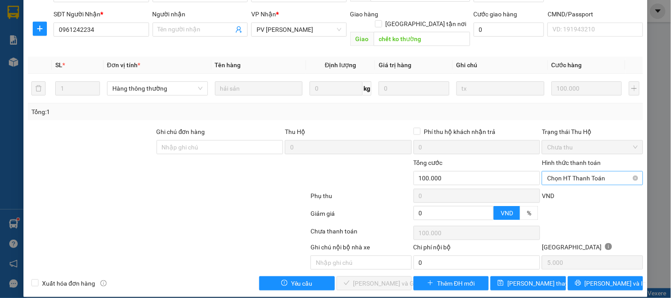
click at [556, 172] on span "Chọn HT Thanh Toán" at bounding box center [592, 178] width 90 height 13
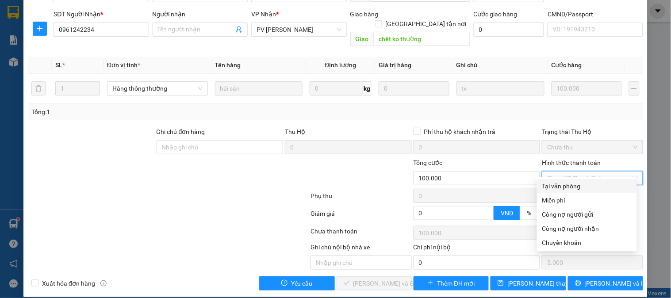
click at [550, 185] on div "Tại văn phòng" at bounding box center [586, 186] width 89 height 10
type input "0"
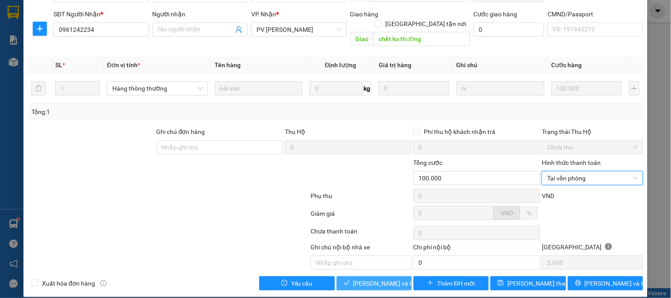
click at [397, 279] on span "[PERSON_NAME] và Giao hàng" at bounding box center [395, 284] width 85 height 10
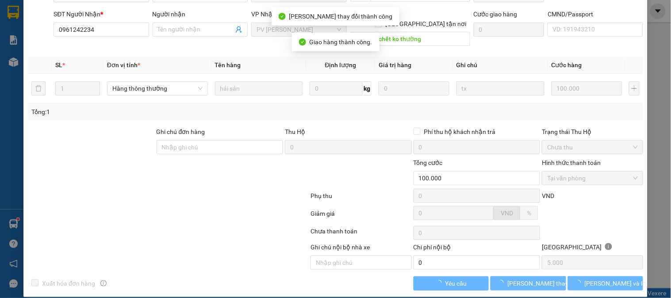
scroll to position [0, 0]
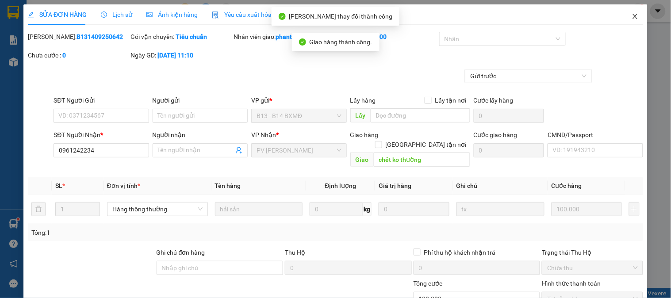
click at [632, 17] on icon "close" at bounding box center [635, 16] width 7 height 7
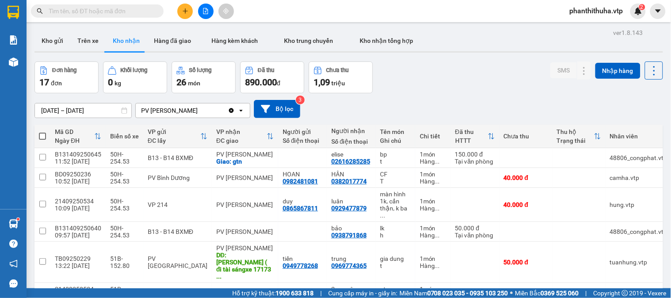
click at [502, 71] on div "Đơn hàng 17 đơn Khối lượng 0 kg Số lượng 26 món Đã thu 890.000 đ Chưa thu 1,09 …" at bounding box center [348, 77] width 628 height 32
click at [184, 12] on icon "plus" at bounding box center [185, 11] width 6 height 6
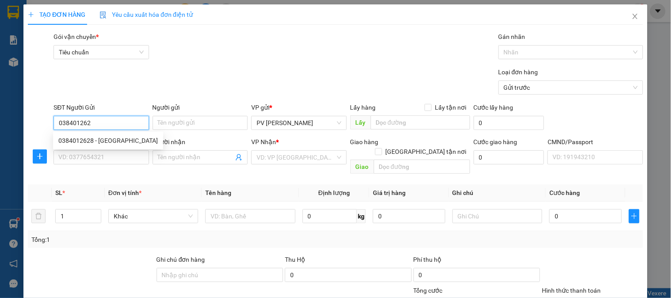
type input "0384012628"
click at [111, 142] on div "0384012628 - [GEOGRAPHIC_DATA]" at bounding box center [108, 141] width 100 height 10
type input "ĐỨC"
type input "0899997748"
type input "HẰNG"
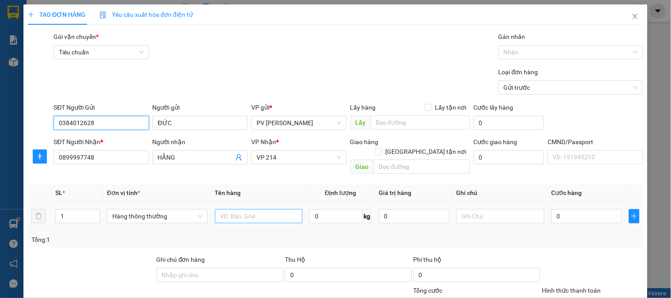
type input "0384012628"
click at [244, 209] on input "text" at bounding box center [259, 216] width 88 height 14
click at [476, 209] on input "text" at bounding box center [500, 216] width 88 height 14
type input "1TH"
click at [274, 209] on input "text" at bounding box center [259, 216] width 88 height 14
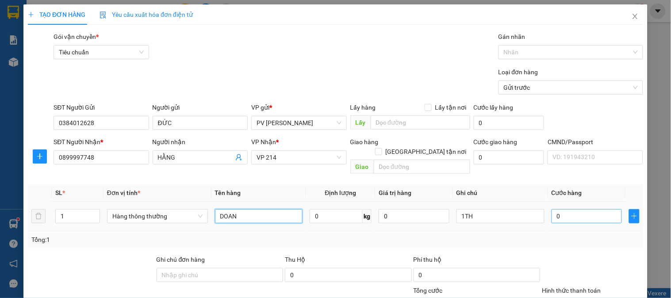
type input "DOAN"
click at [559, 209] on input "0" at bounding box center [587, 216] width 71 height 14
type input "5"
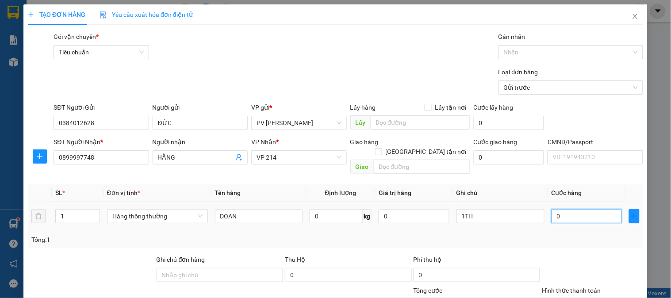
type input "5"
type input "50"
type input "500"
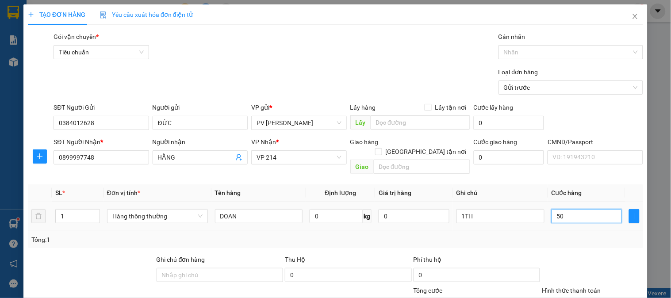
type input "500"
type input "5.000"
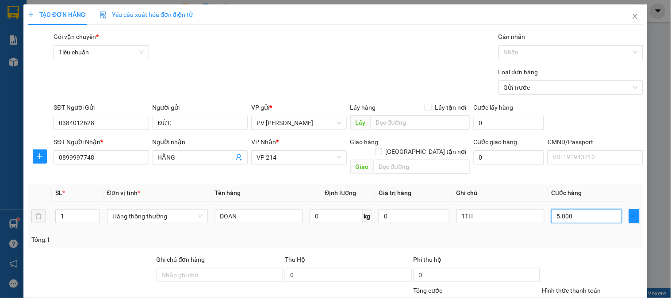
type input "50.000"
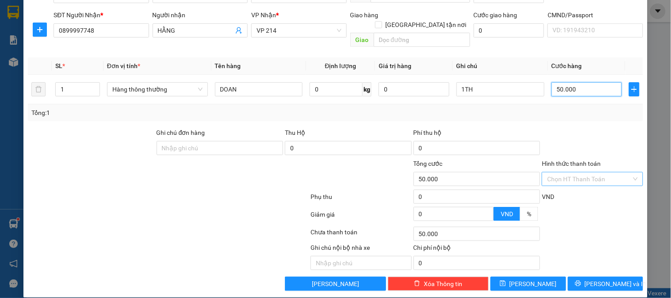
type input "50.000"
click at [555, 172] on input "Hình thức thanh toán" at bounding box center [589, 178] width 84 height 13
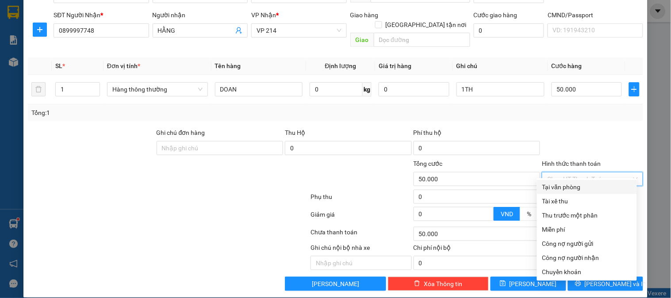
click at [552, 187] on div "Tại văn phòng" at bounding box center [586, 187] width 89 height 10
type input "0"
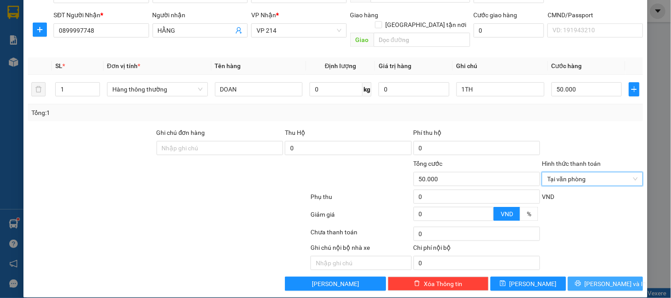
click at [581, 280] on icon "printer" at bounding box center [578, 283] width 6 height 6
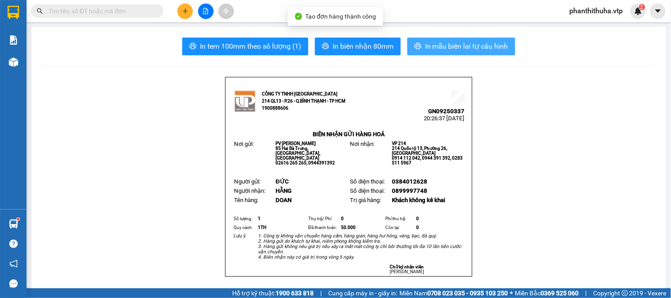
click at [457, 50] on span "In mẫu biên lai tự cấu hình" at bounding box center [466, 46] width 83 height 11
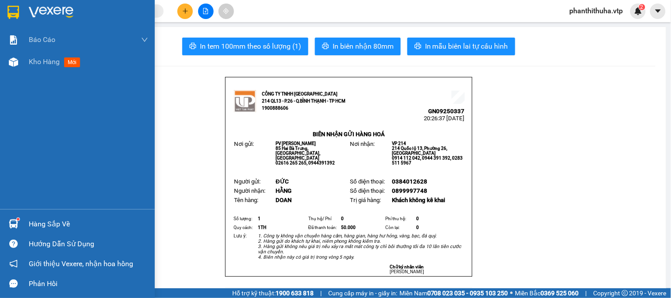
drag, startPoint x: 50, startPoint y: 14, endPoint x: 285, endPoint y: 23, distance: 235.1
click at [50, 14] on img at bounding box center [51, 12] width 45 height 13
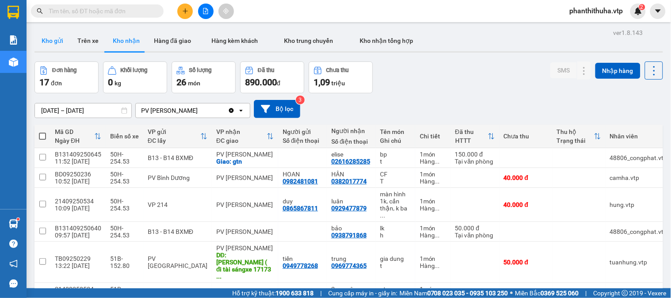
click at [63, 45] on button "Kho gửi" at bounding box center [52, 40] width 36 height 21
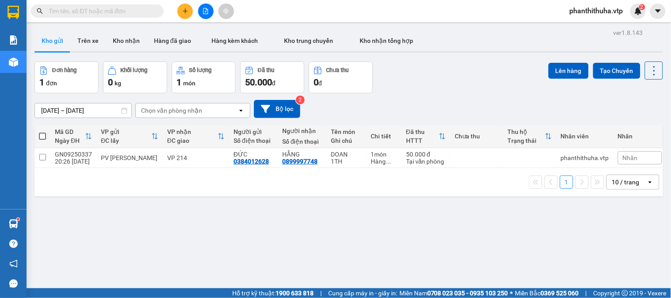
drag, startPoint x: 44, startPoint y: 136, endPoint x: 49, endPoint y: 135, distance: 4.4
click at [44, 137] on span at bounding box center [42, 136] width 7 height 7
click at [42, 132] on input "checkbox" at bounding box center [42, 132] width 0 height 0
checkbox input "true"
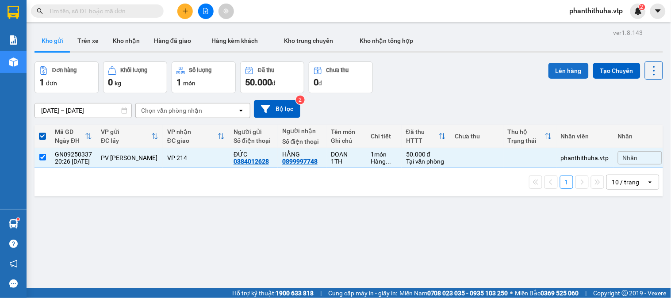
click at [568, 69] on button "Lên hàng" at bounding box center [568, 71] width 40 height 16
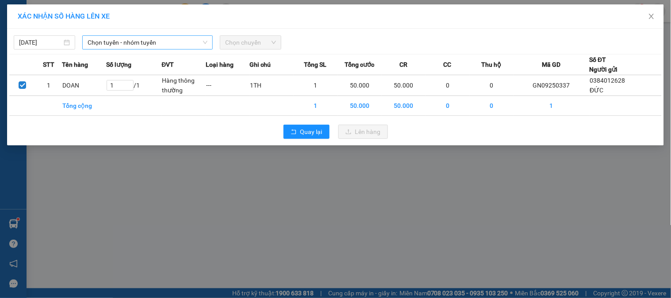
click at [129, 42] on span "Chọn tuyến - nhóm tuyến" at bounding box center [148, 42] width 120 height 13
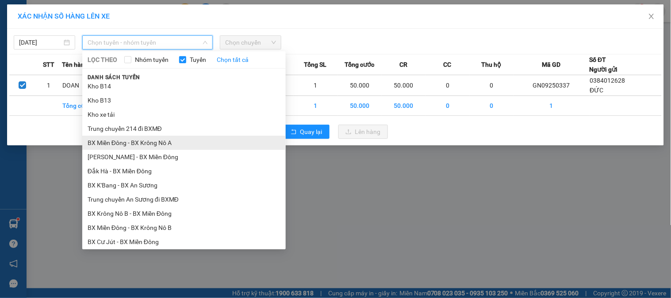
scroll to position [196, 0]
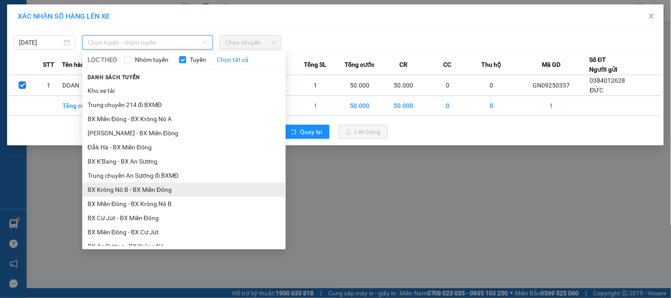
click at [142, 194] on li "BX Krông Nô B - BX Miền Đông" at bounding box center [183, 190] width 203 height 14
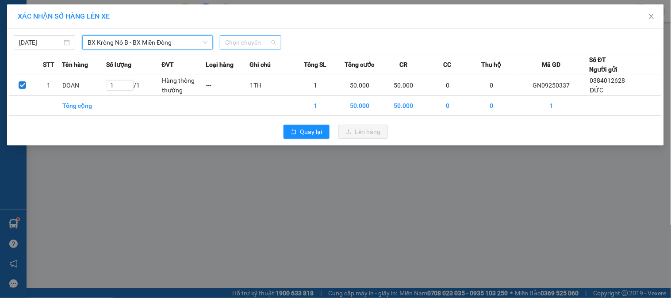
click at [245, 41] on span "Chọn chuyến" at bounding box center [250, 42] width 51 height 13
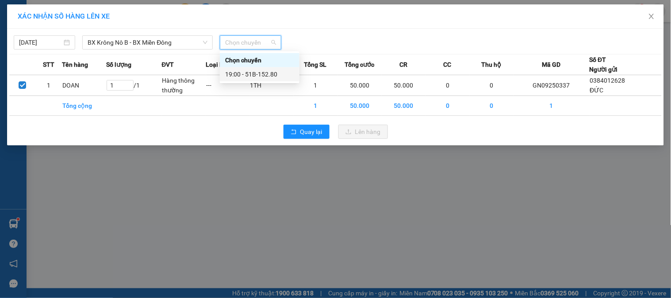
drag, startPoint x: 255, startPoint y: 72, endPoint x: 272, endPoint y: 78, distance: 18.2
click at [255, 73] on div "19:00 - 51B-152.80" at bounding box center [259, 74] width 69 height 10
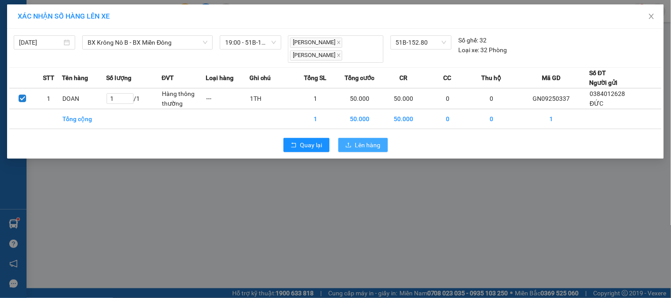
click at [369, 144] on span "Lên hàng" at bounding box center [368, 145] width 26 height 10
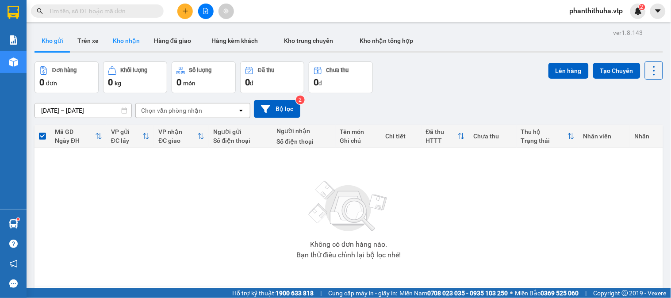
click at [139, 37] on button "Kho nhận" at bounding box center [126, 40] width 41 height 21
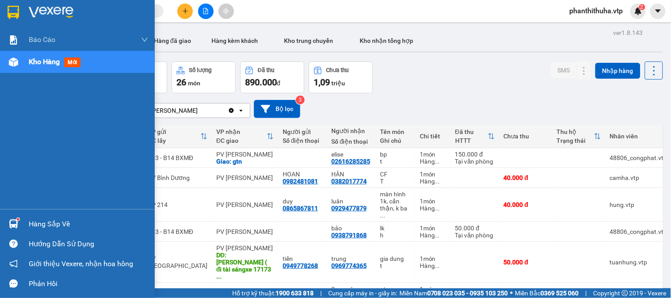
click at [19, 218] on div at bounding box center [13, 223] width 15 height 15
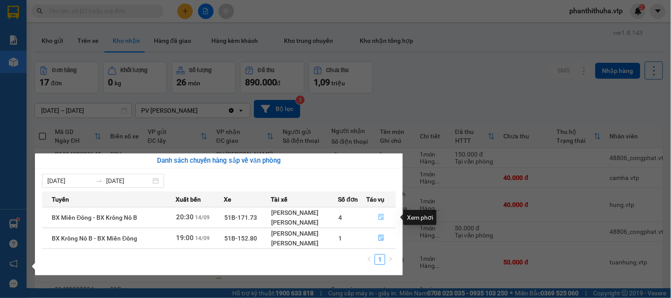
click at [383, 215] on icon "file-done" at bounding box center [381, 217] width 5 height 6
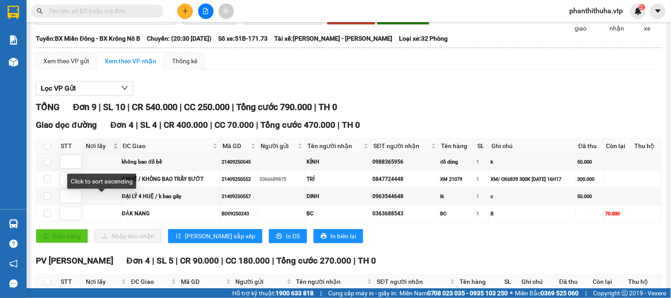
scroll to position [98, 0]
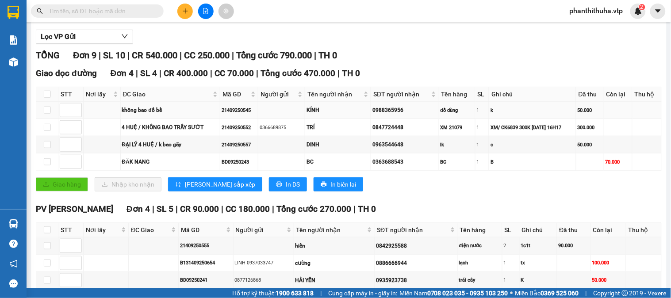
click at [42, 119] on td at bounding box center [47, 110] width 22 height 17
click at [47, 114] on input "checkbox" at bounding box center [47, 110] width 7 height 7
checkbox input "true"
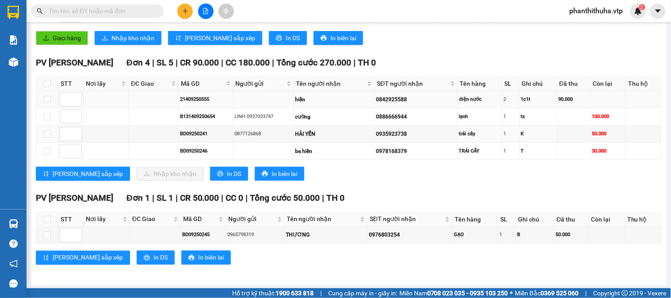
scroll to position [245, 0]
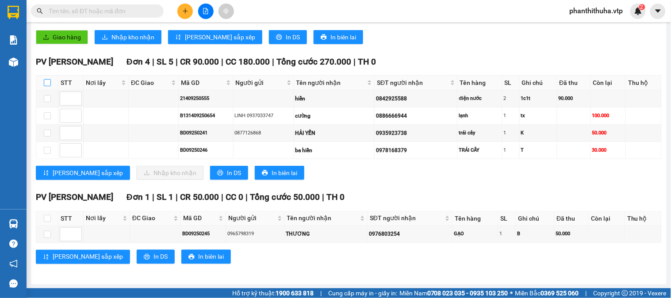
click at [49, 86] on input "checkbox" at bounding box center [47, 82] width 7 height 7
checkbox input "true"
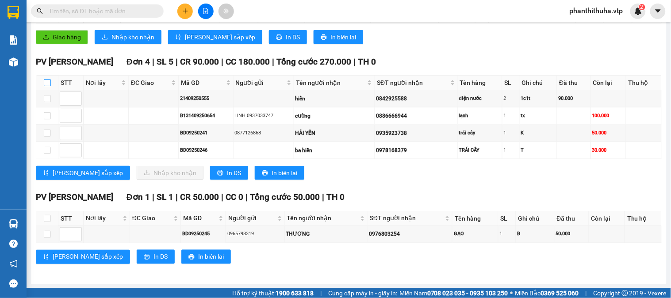
checkbox input "true"
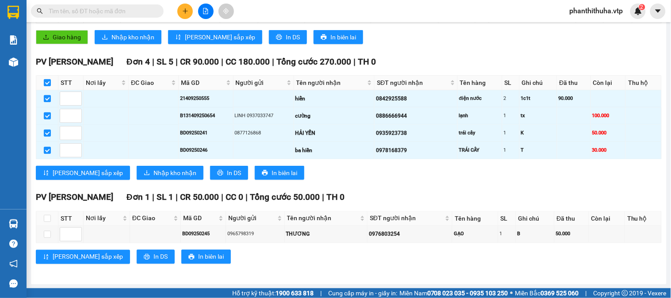
scroll to position [0, 0]
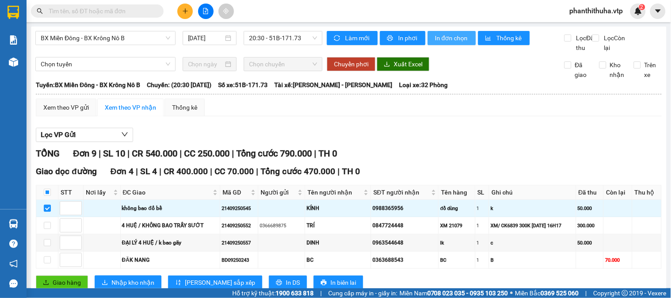
click at [455, 41] on span "In đơn chọn" at bounding box center [452, 38] width 34 height 10
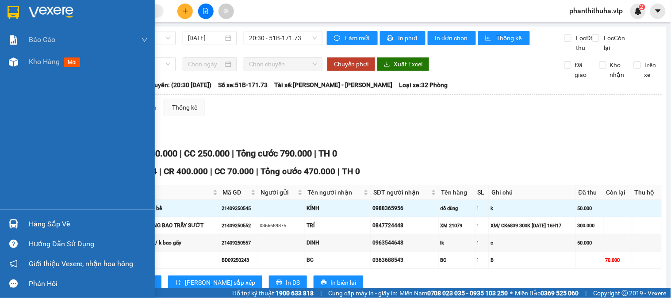
drag, startPoint x: 11, startPoint y: 4, endPoint x: 57, endPoint y: 11, distance: 45.7
click at [16, 6] on div at bounding box center [13, 11] width 15 height 15
click at [57, 12] on img at bounding box center [51, 12] width 45 height 13
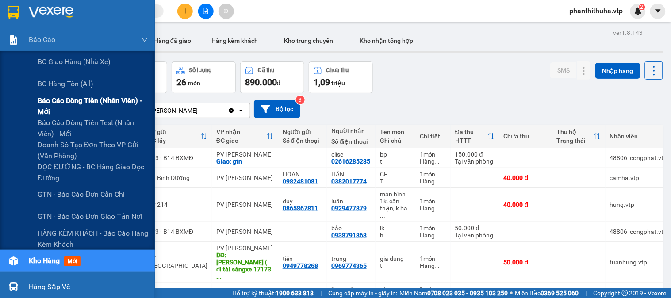
click at [79, 111] on span "Báo cáo dòng tiền (nhân viên) - mới" at bounding box center [93, 106] width 111 height 22
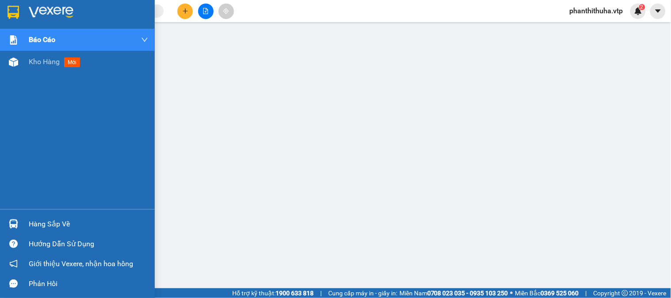
click at [50, 14] on img at bounding box center [51, 12] width 45 height 13
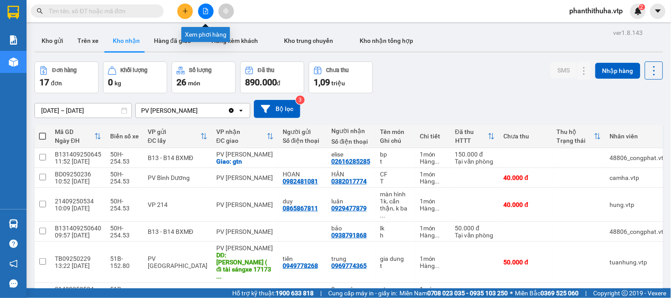
click at [201, 11] on button at bounding box center [205, 11] width 15 height 15
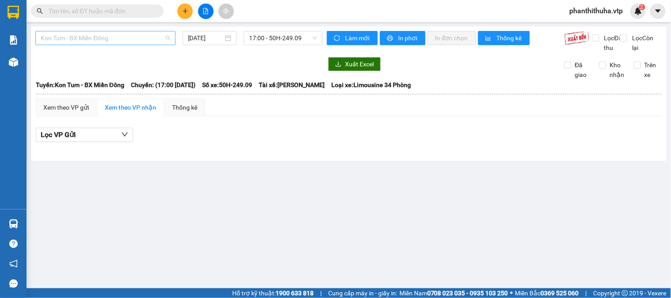
click at [121, 34] on span "Kon Tum - BX Miền Đông" at bounding box center [106, 37] width 130 height 13
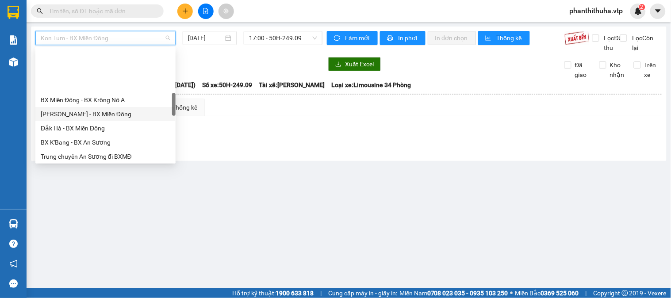
scroll to position [245, 0]
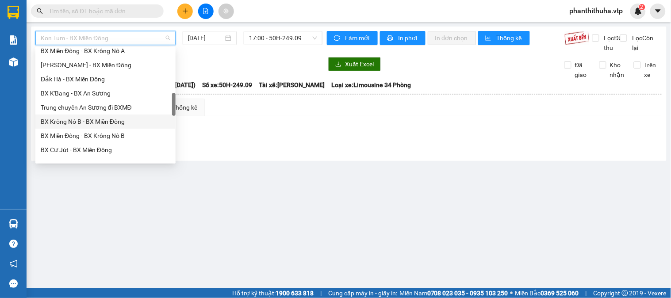
click at [89, 115] on div "BX Krông Nô B - BX Miền Đông" at bounding box center [105, 122] width 140 height 14
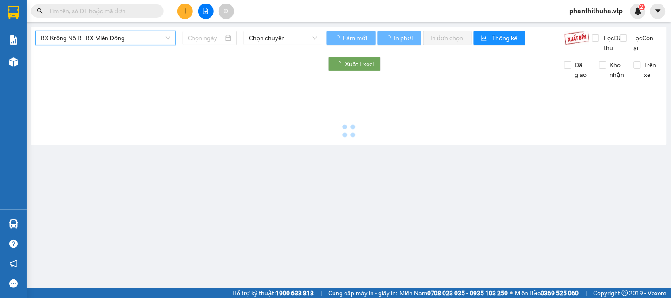
type input "[DATE]"
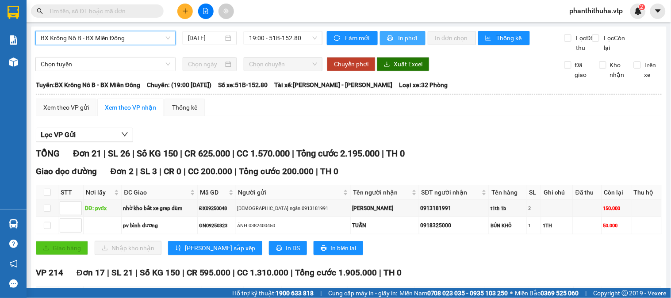
click at [400, 41] on span "In phơi" at bounding box center [408, 38] width 20 height 10
click at [413, 40] on span "In phơi" at bounding box center [408, 38] width 20 height 10
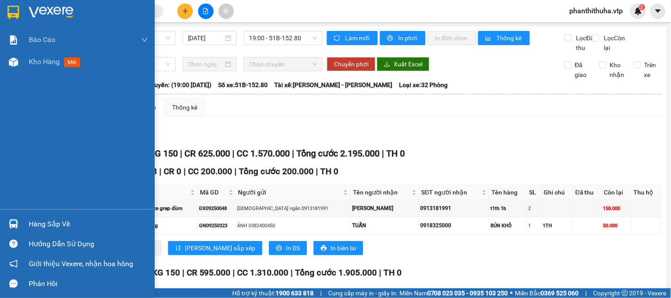
click at [57, 10] on img at bounding box center [51, 12] width 45 height 13
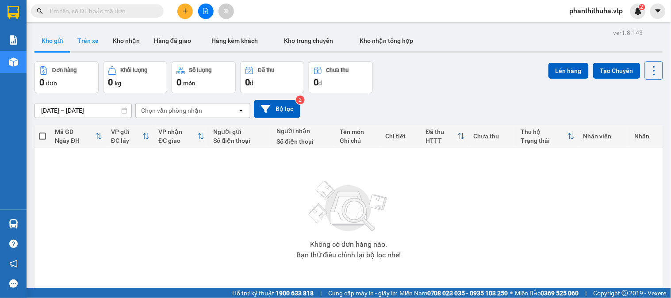
click at [103, 38] on button "Trên xe" at bounding box center [87, 40] width 35 height 21
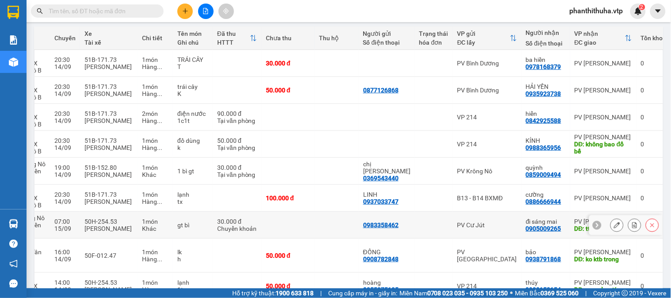
scroll to position [49, 0]
